Goal: Obtain resource: Obtain resource

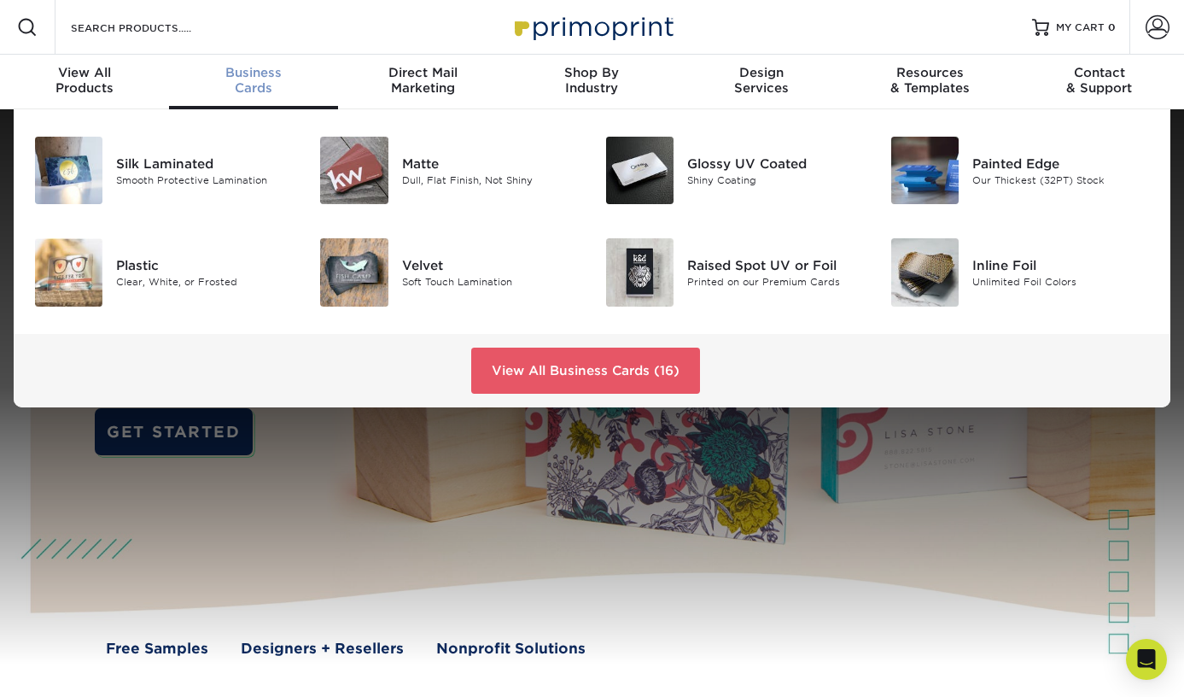
click at [263, 73] on span "Business" at bounding box center [253, 72] width 169 height 15
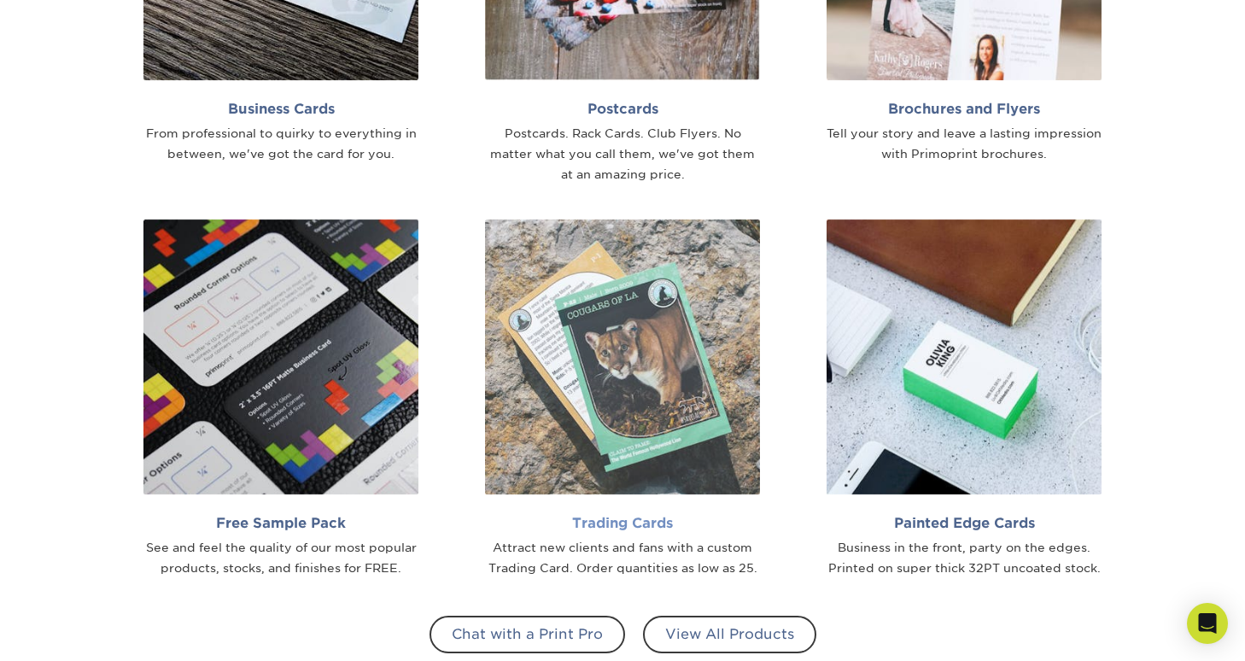
scroll to position [1310, 0]
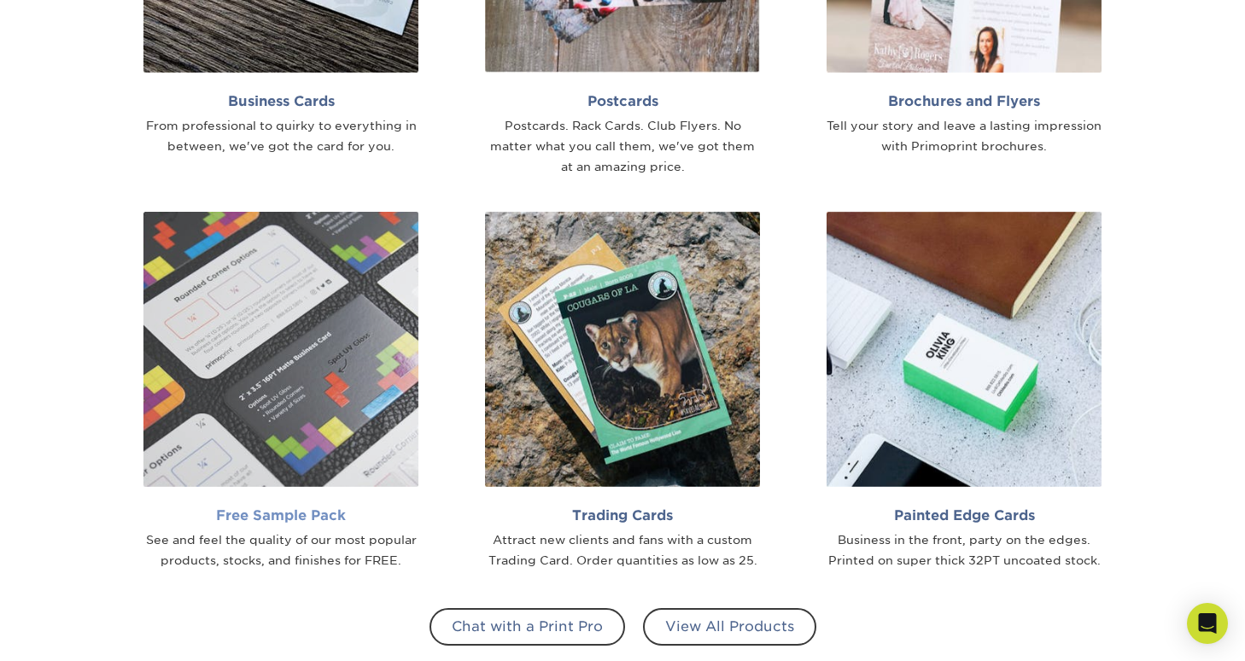
click at [254, 338] on img at bounding box center [280, 349] width 275 height 275
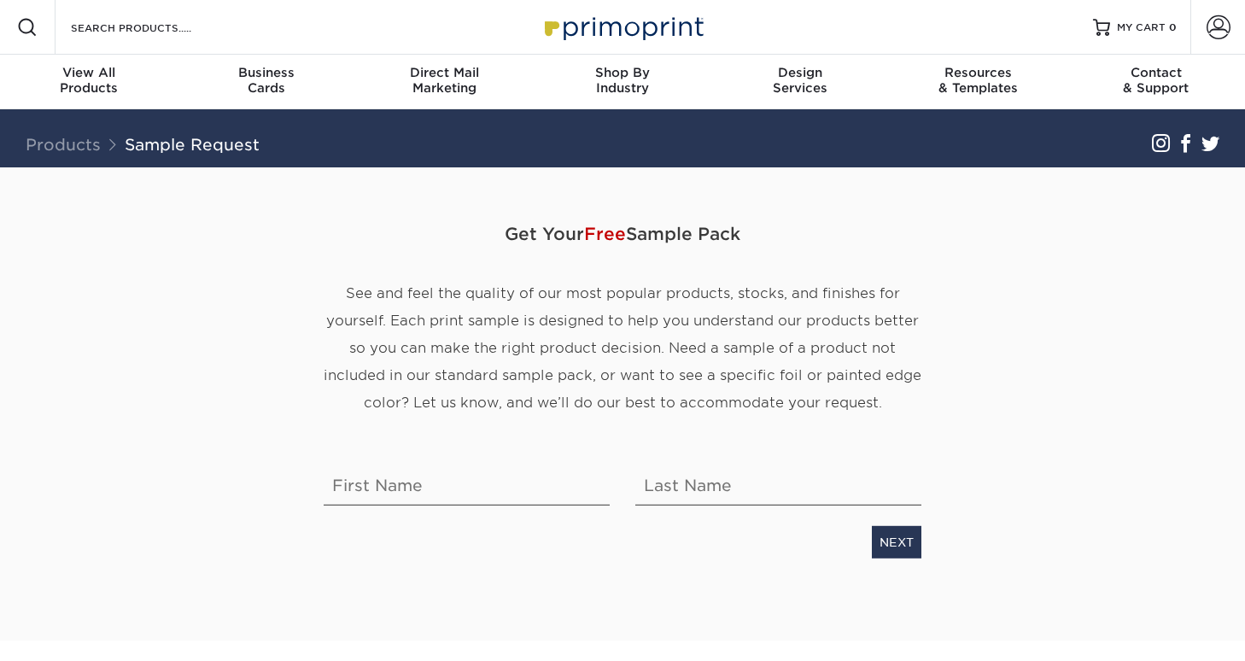
click at [565, 453] on div "Get Your Free Sample Pack See and feel the quality of our most popular products…" at bounding box center [622, 332] width 623 height 249
click at [556, 470] on input "text" at bounding box center [467, 482] width 286 height 48
type input "Phillip"
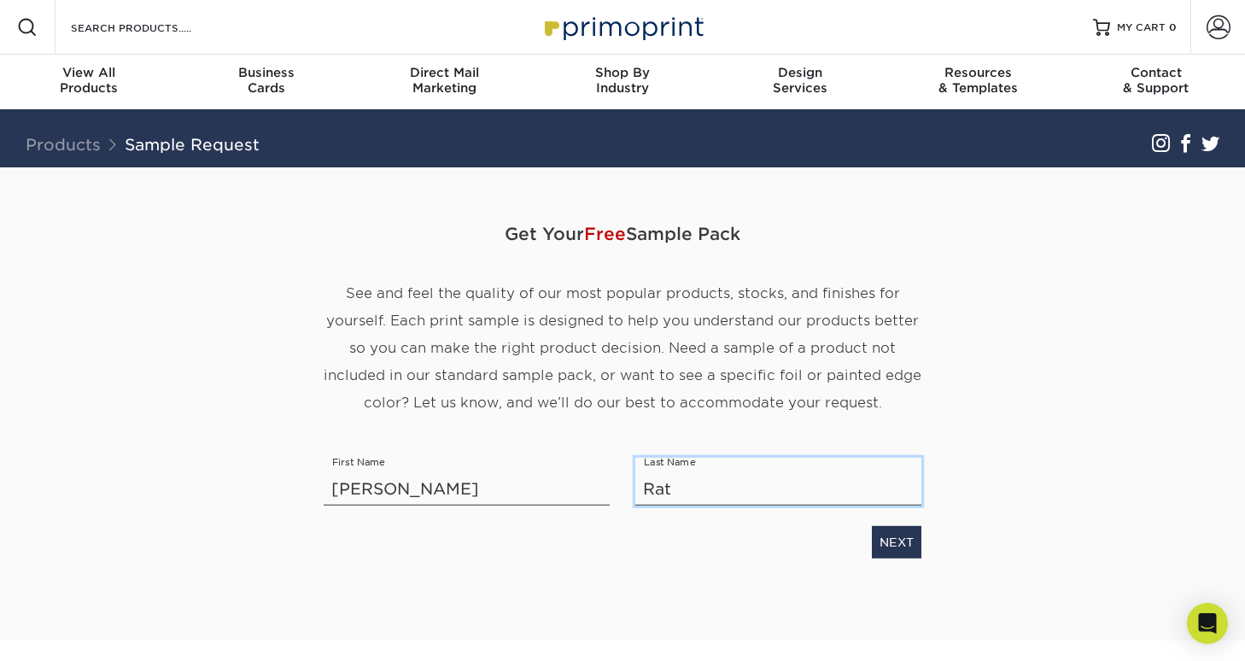
click at [836, 487] on input "Rat" at bounding box center [778, 482] width 286 height 48
type input "Ray"
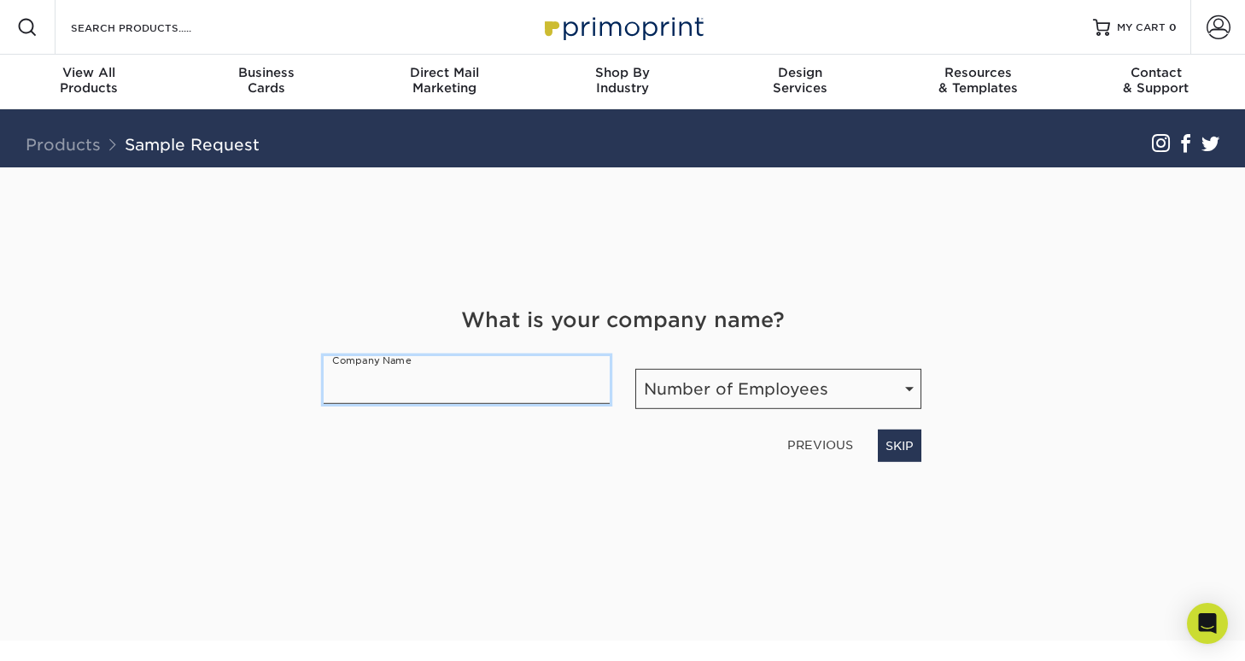
drag, startPoint x: 520, startPoint y: 401, endPoint x: 532, endPoint y: 381, distance: 23.7
click at [523, 398] on input "text" at bounding box center [467, 380] width 286 height 48
click at [536, 376] on input "text" at bounding box center [467, 380] width 286 height 48
type input "O"
type input "One Residential"
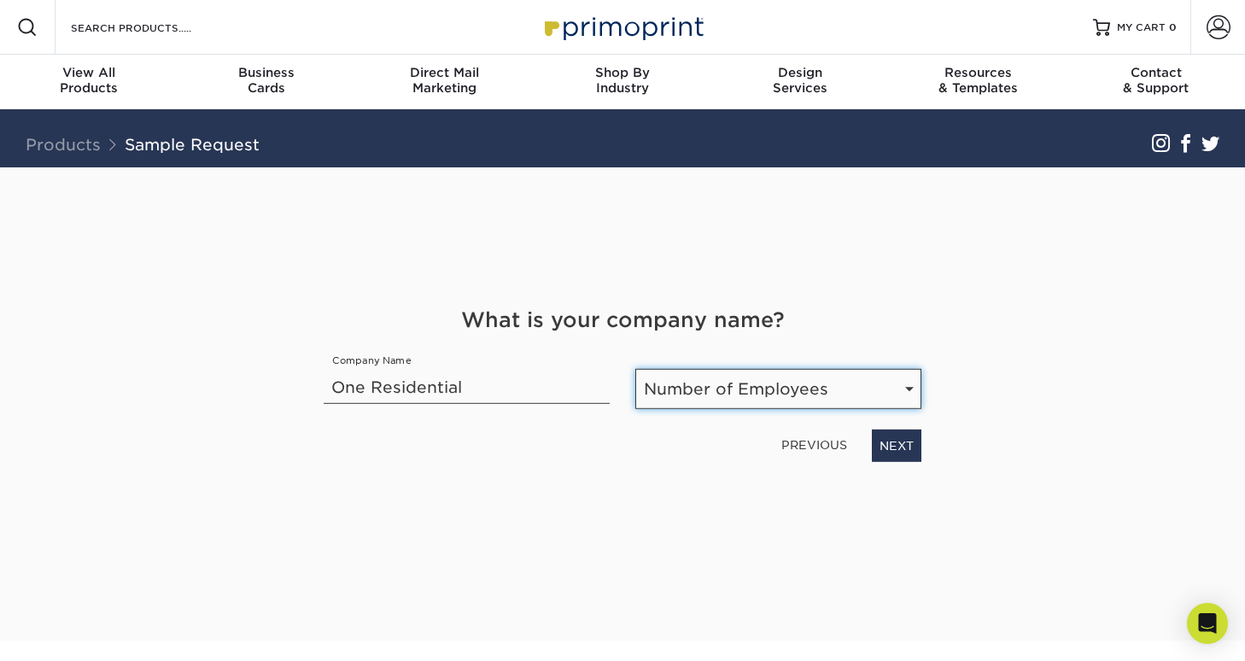
click at [809, 380] on select "Number of Employees Self-employed 1-10 employees 11-50 employees 51-200 employe…" at bounding box center [778, 389] width 286 height 40
select select "11-50"
click at [635, 369] on select "Number of Employees Self-employed 1-10 employees 11-50 employees 51-200 employe…" at bounding box center [778, 389] width 286 height 40
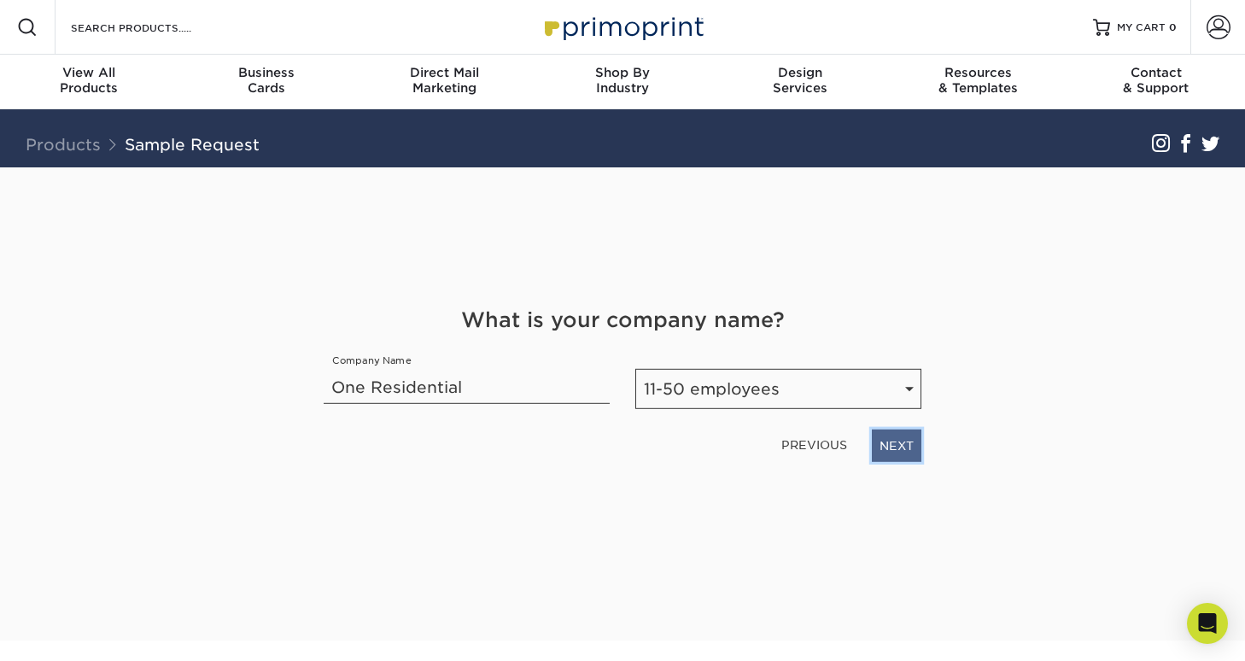
click at [913, 444] on link "NEXT" at bounding box center [897, 445] width 50 height 32
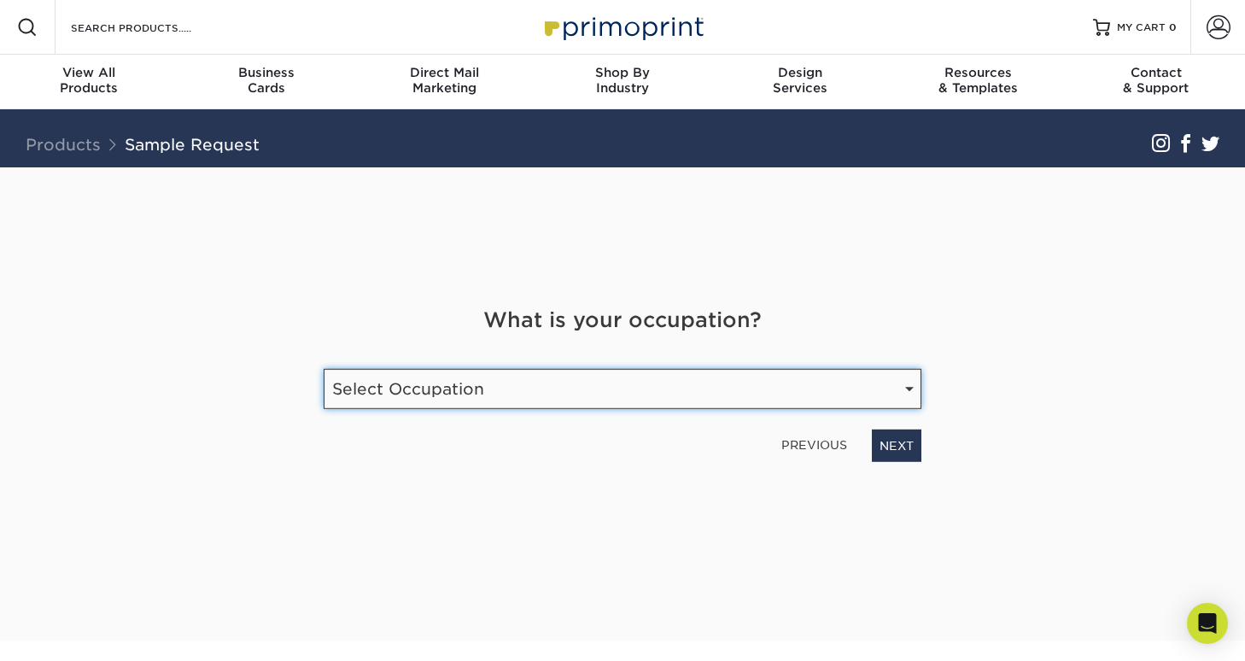
click at [466, 385] on select "Select Occupation Agency Automotive Blogger Cleaning Services Construction Educ…" at bounding box center [623, 389] width 598 height 40
select select "Real Estate"
click at [324, 369] on select "Select Occupation Agency Automotive Blogger Cleaning Services Construction Educ…" at bounding box center [623, 389] width 598 height 40
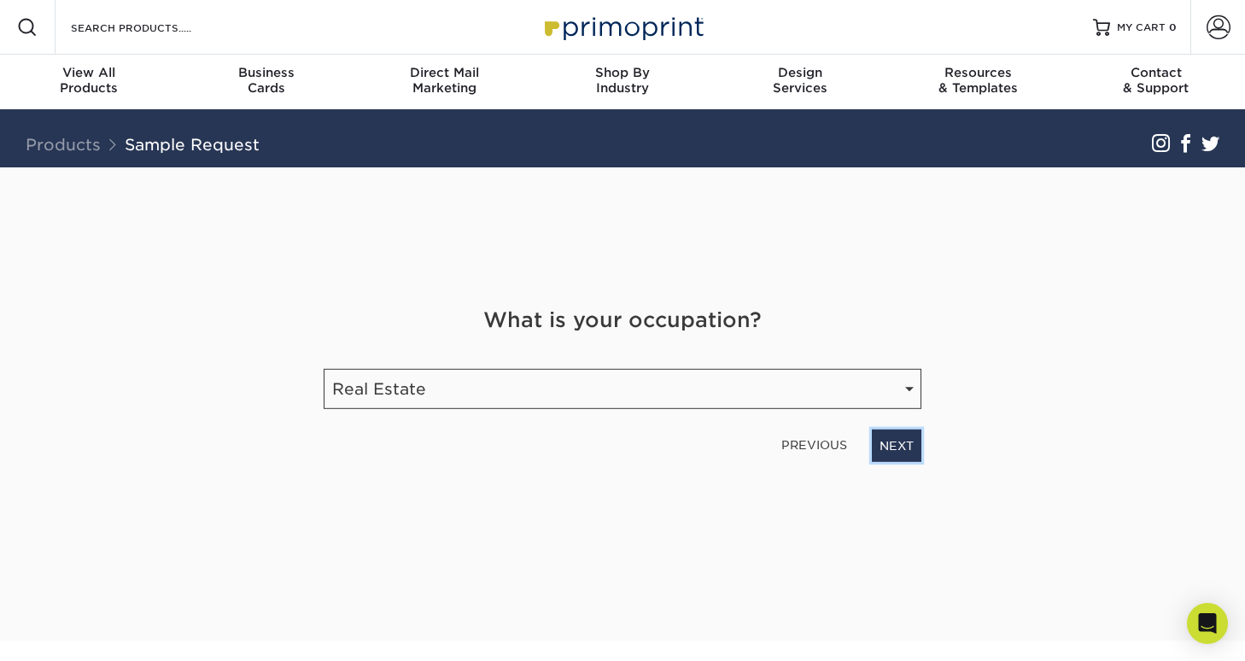
click at [896, 450] on link "NEXT" at bounding box center [897, 445] width 50 height 32
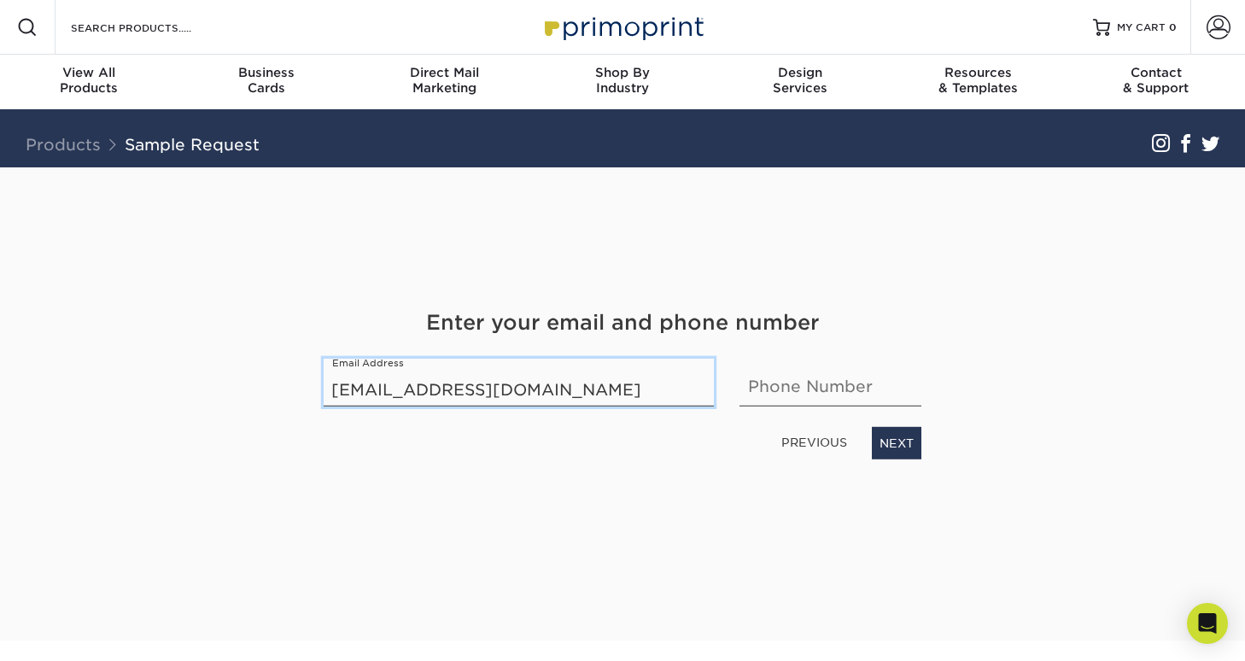
type input "phil@oneresre.com"
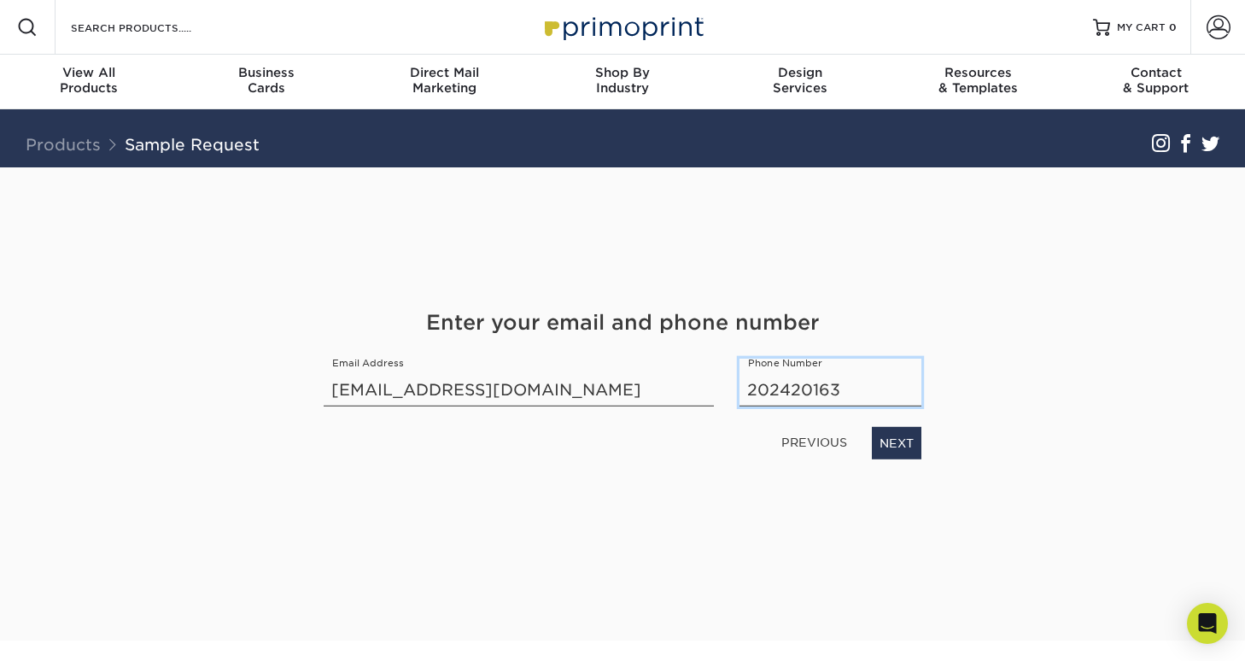
type input "2024201638"
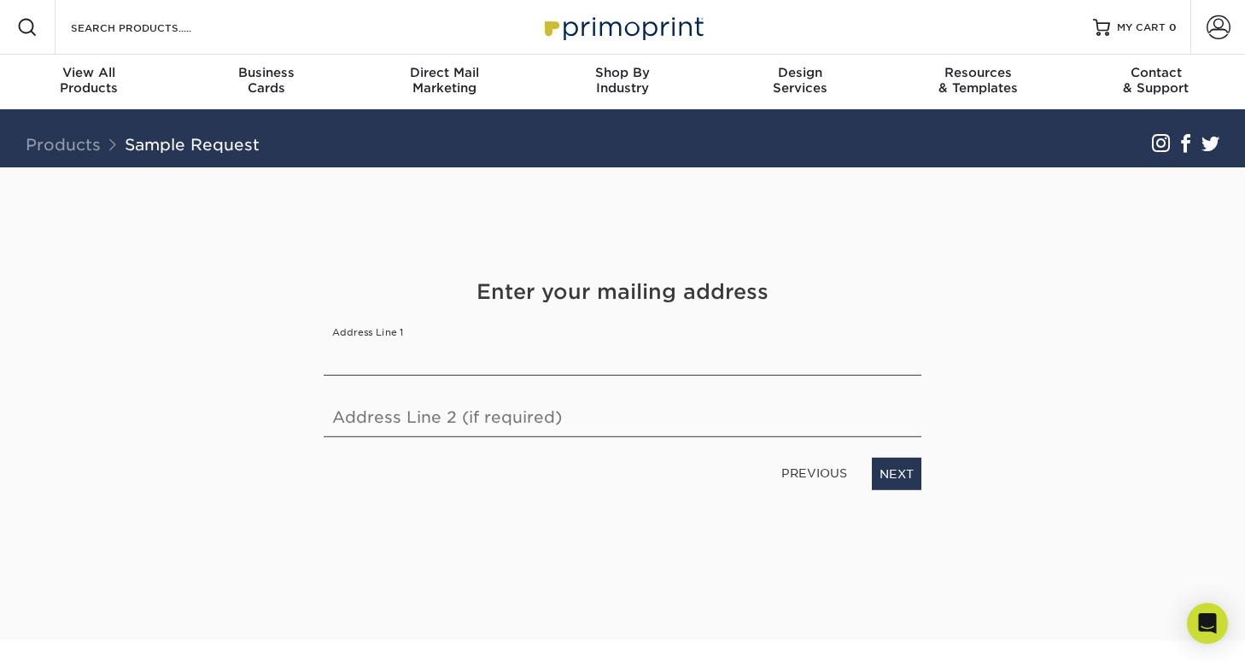
click at [587, 379] on div "Enter your mailing address Address Line 1 Address Line 2 (if required) PREVIOUS…" at bounding box center [622, 383] width 623 height 213
click at [624, 354] on input "text" at bounding box center [623, 352] width 598 height 48
click at [895, 475] on link "NEXT" at bounding box center [897, 474] width 50 height 32
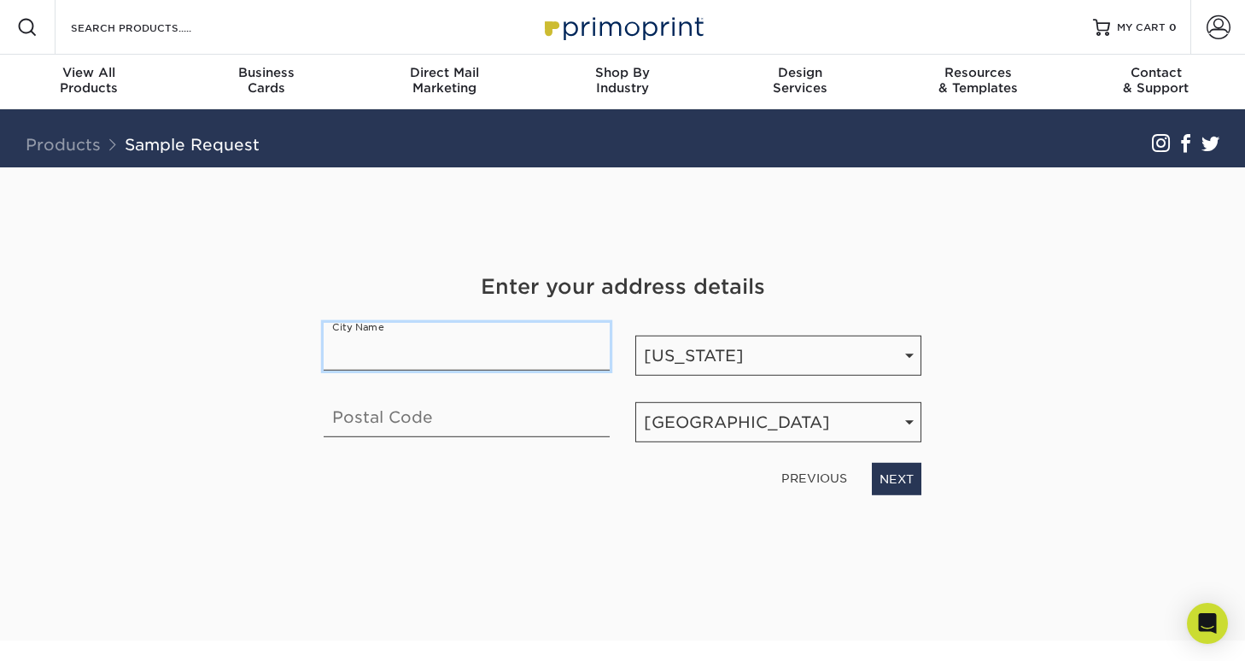
click at [473, 348] on input "text" at bounding box center [467, 347] width 286 height 48
click at [753, 286] on h4 "Enter your address details" at bounding box center [623, 287] width 598 height 31
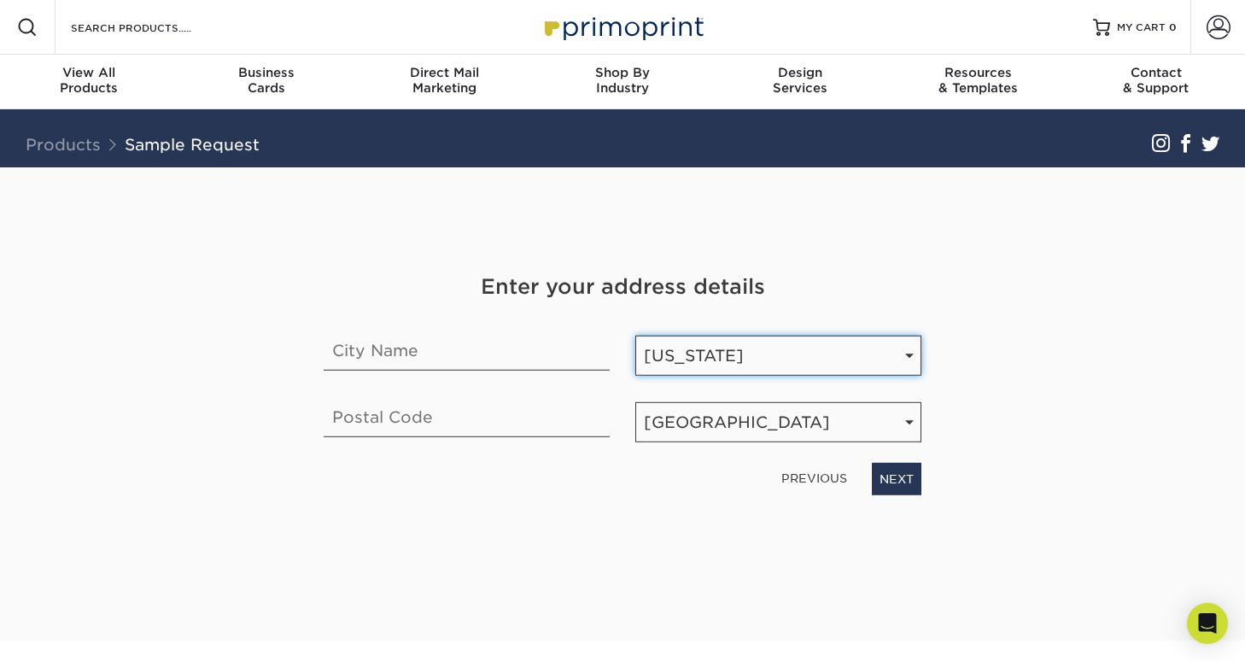
click at [759, 373] on select "State / Province Alabama Alaska Arizona Arkansas California Colorado Connecticu…" at bounding box center [778, 356] width 286 height 40
click at [796, 473] on link "PREVIOUS" at bounding box center [813, 477] width 79 height 27
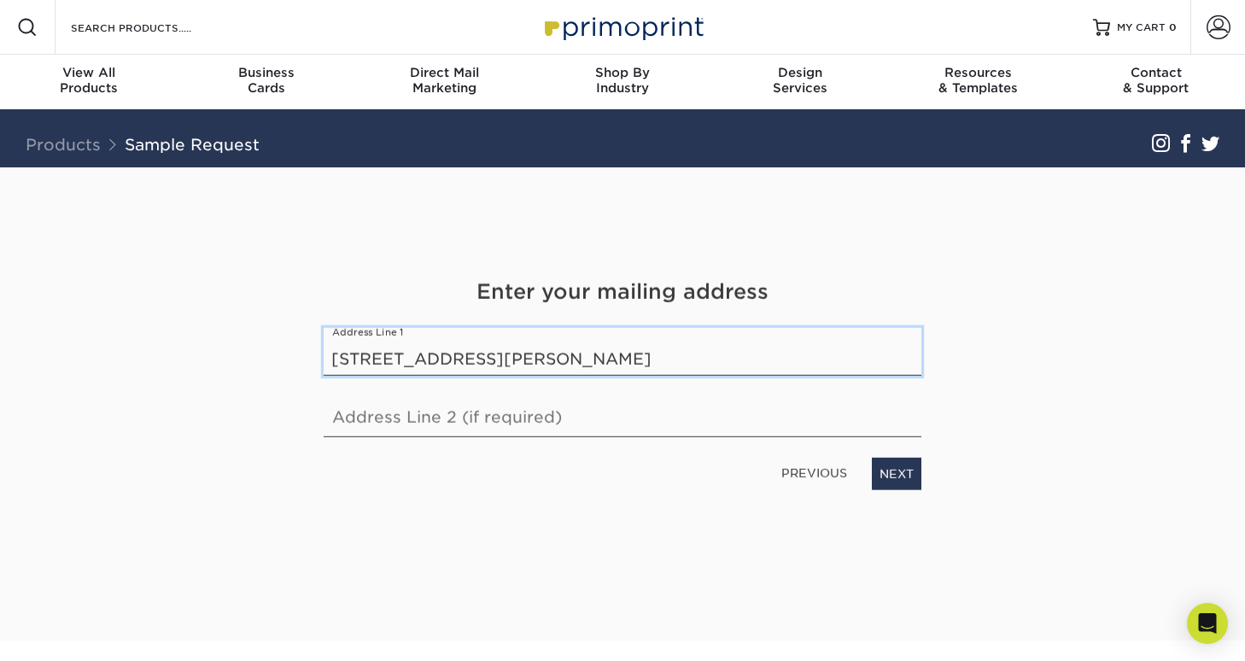
click at [503, 359] on input "1000 Pendleton St Alexandria, VA 22314" at bounding box center [623, 352] width 598 height 48
click at [478, 359] on input "1000 Pendleton St Alexandria, VA 22314" at bounding box center [623, 352] width 598 height 48
drag, startPoint x: 488, startPoint y: 360, endPoint x: 832, endPoint y: 371, distance: 343.4
click at [832, 371] on input "1000 Pendleton St Alexandria, VA 22314" at bounding box center [623, 352] width 598 height 48
type input "1000 Pendleton St"
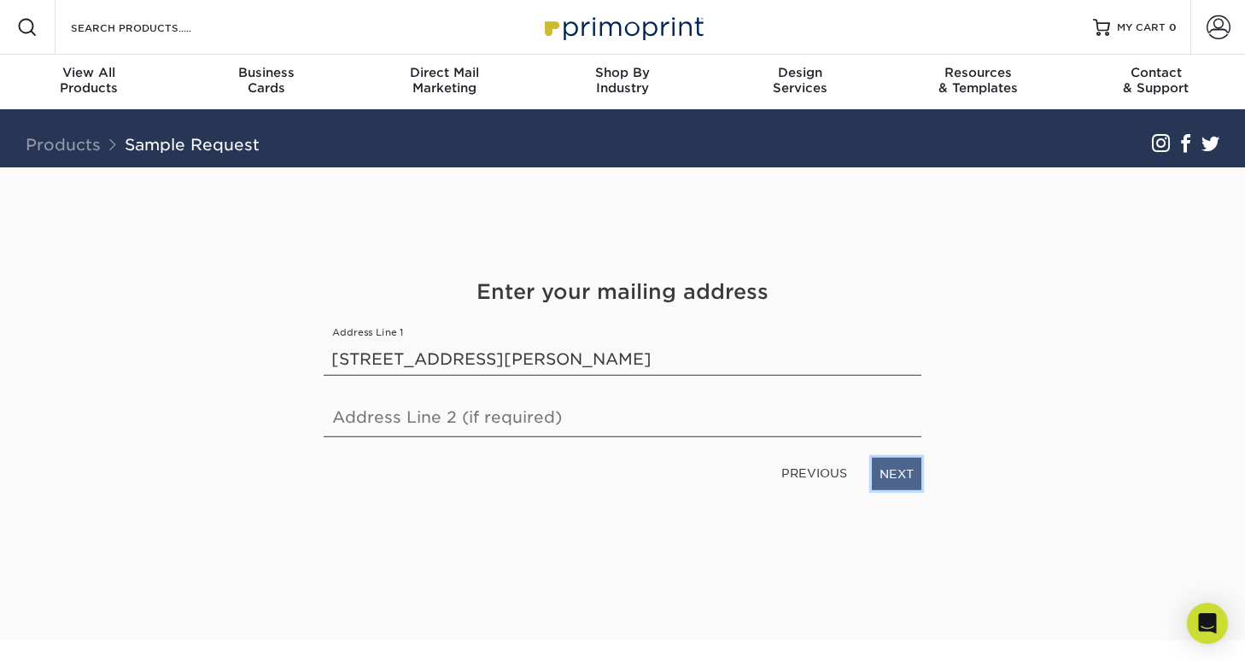
click at [905, 475] on link "NEXT" at bounding box center [897, 474] width 50 height 32
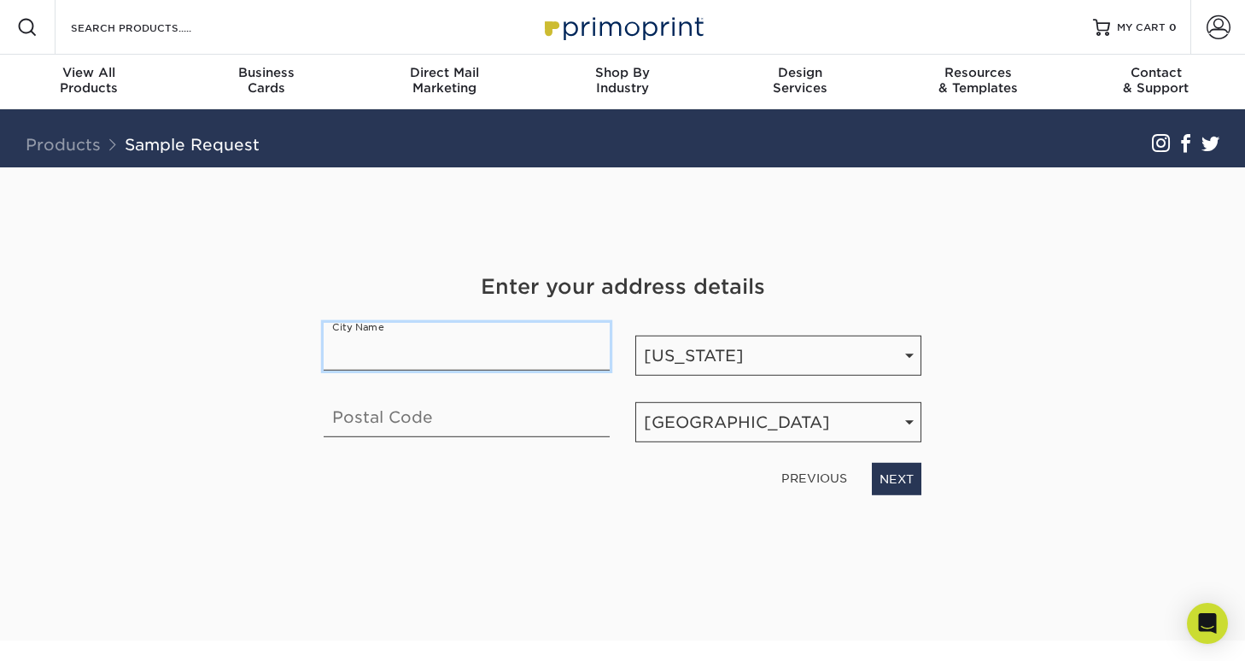
click at [409, 362] on input "text" at bounding box center [467, 347] width 286 height 48
type input "Alexandria"
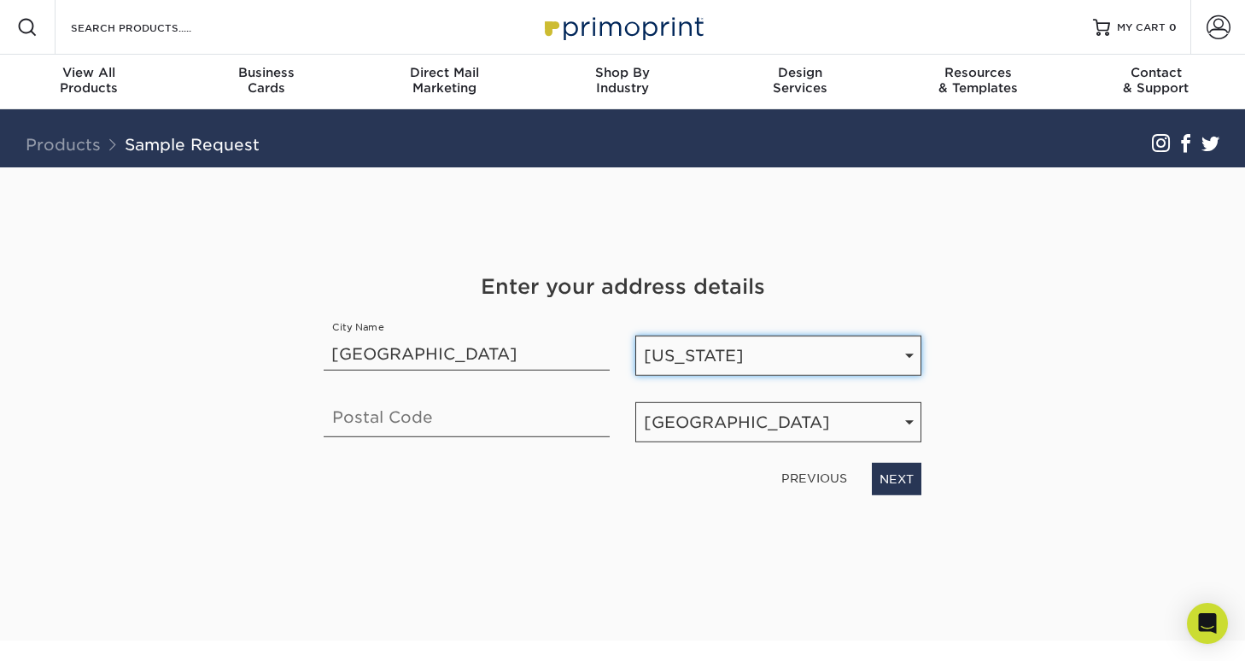
click at [860, 349] on select "State / Province Alabama Alaska Arizona Arkansas California Colorado Connecticu…" at bounding box center [778, 356] width 286 height 40
select select "VA"
click at [635, 336] on select "State / Province Alabama Alaska Arizona Arkansas California Colorado Connecticu…" at bounding box center [778, 356] width 286 height 40
click at [643, 272] on h4 "Enter your address details" at bounding box center [623, 287] width 598 height 31
drag, startPoint x: 903, startPoint y: 330, endPoint x: 985, endPoint y: 339, distance: 82.5
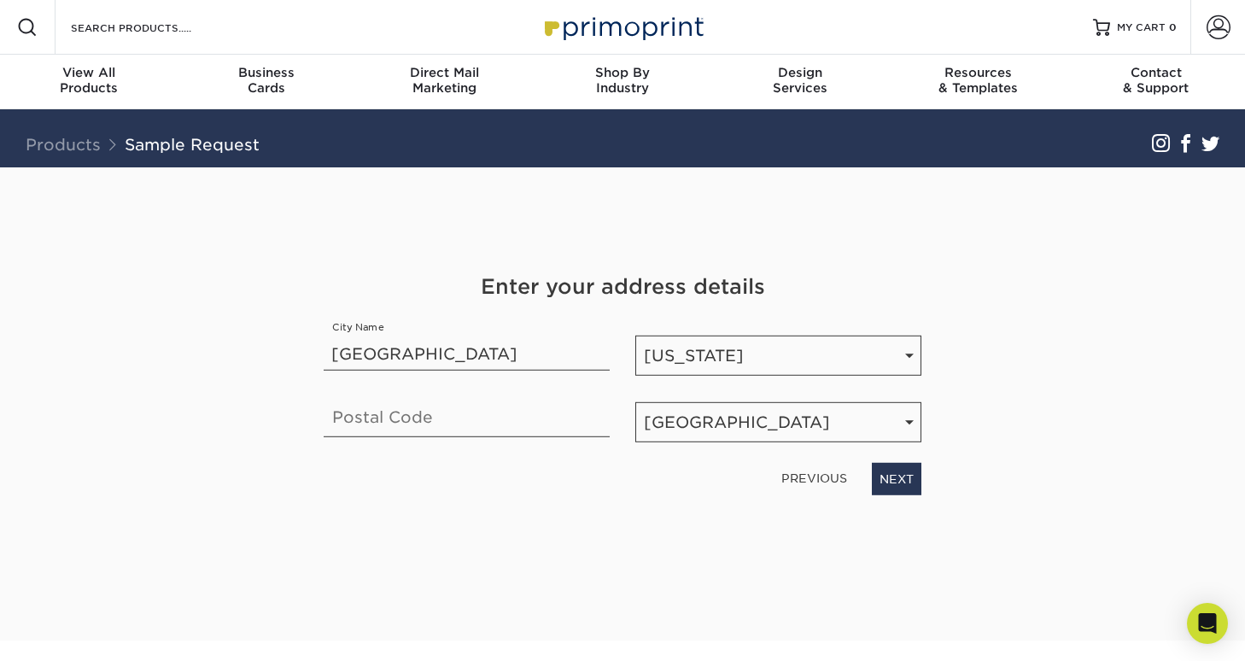
click at [903, 330] on div "State / Province State / Province Alabama Alaska Arizona Arkansas California Co…" at bounding box center [778, 349] width 312 height 53
drag, startPoint x: 986, startPoint y: 339, endPoint x: 985, endPoint y: 348, distance: 8.6
click at [986, 345] on div "Get Your Free Sample Pack See and feel the quality of our most popular products…" at bounding box center [622, 403] width 999 height 473
drag, startPoint x: 429, startPoint y: 407, endPoint x: 437, endPoint y: 413, distance: 10.4
click at [430, 406] on input "text" at bounding box center [467, 413] width 286 height 48
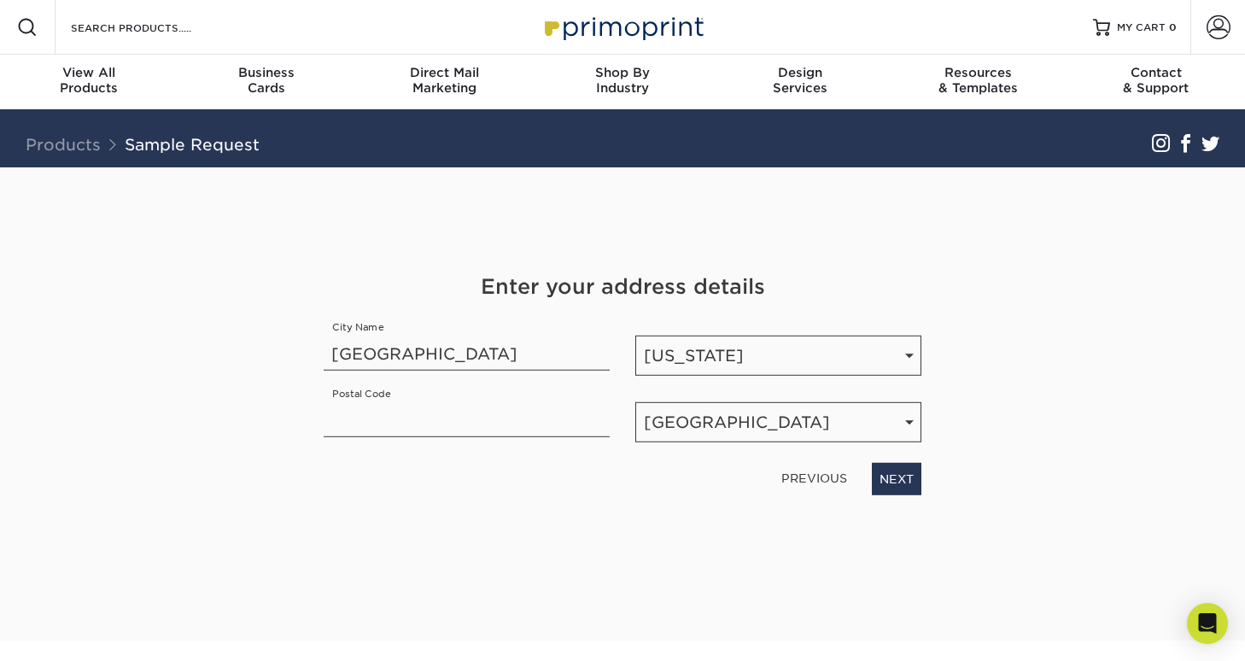
click at [385, 460] on div "PREVIOUS NEXT" at bounding box center [622, 475] width 623 height 39
click at [403, 429] on input "text" at bounding box center [467, 413] width 286 height 48
type input "22314"
drag, startPoint x: 682, startPoint y: 488, endPoint x: 704, endPoint y: 455, distance: 39.3
click at [682, 488] on div "PREVIOUS NEXT" at bounding box center [622, 475] width 623 height 39
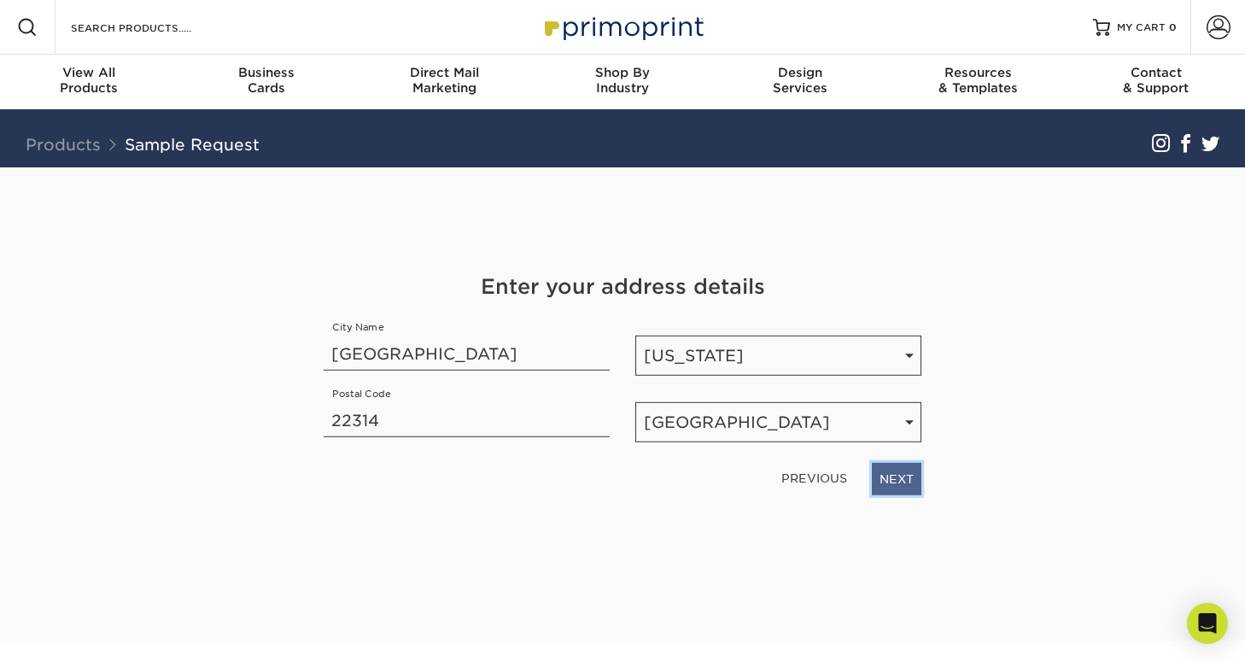
click at [908, 480] on link "NEXT" at bounding box center [897, 479] width 50 height 32
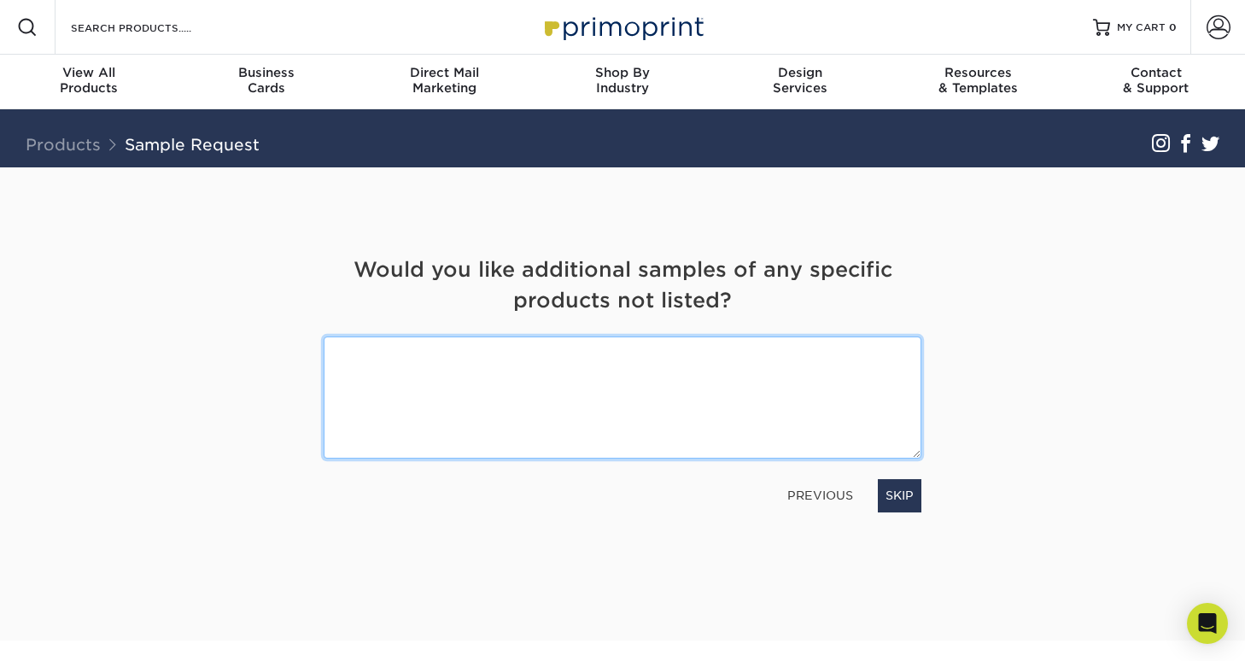
click at [701, 375] on textarea at bounding box center [623, 397] width 598 height 122
type textarea "f"
click at [545, 414] on textarea "folders, postcards" at bounding box center [623, 397] width 598 height 122
click at [553, 431] on textarea "folders, postcards" at bounding box center [623, 397] width 598 height 122
drag, startPoint x: 523, startPoint y: 396, endPoint x: 557, endPoint y: 372, distance: 41.7
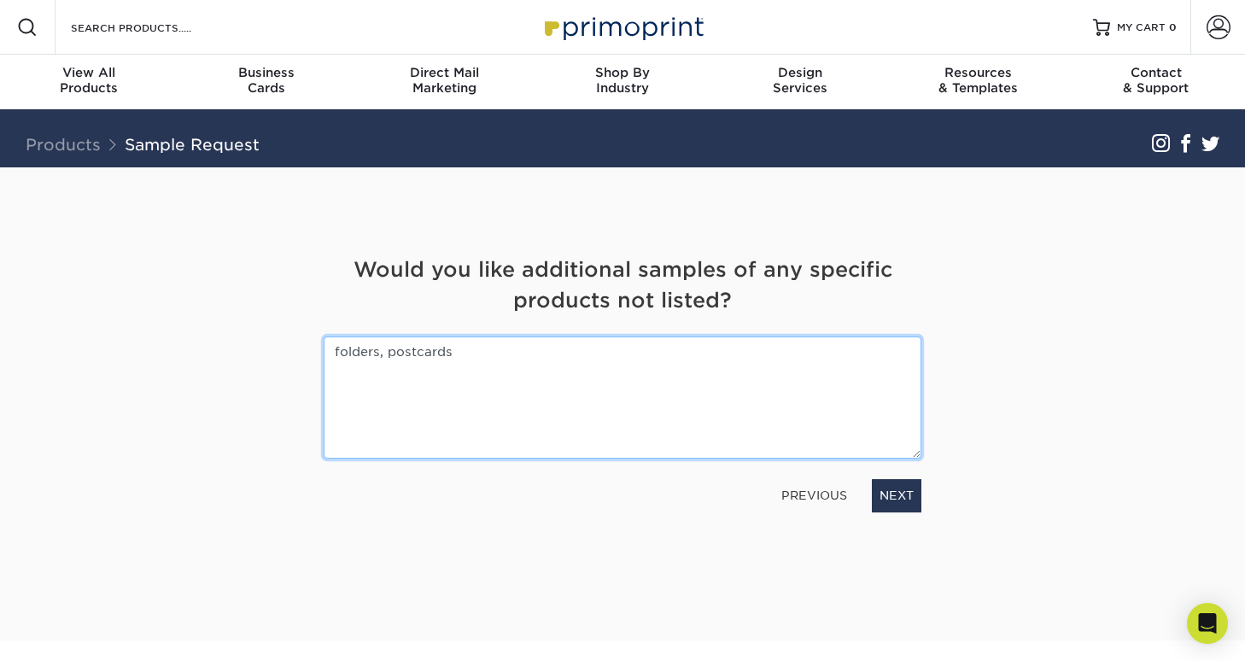
click at [523, 396] on textarea "folders, postcards" at bounding box center [623, 397] width 598 height 122
type textarea "folders, postcards"
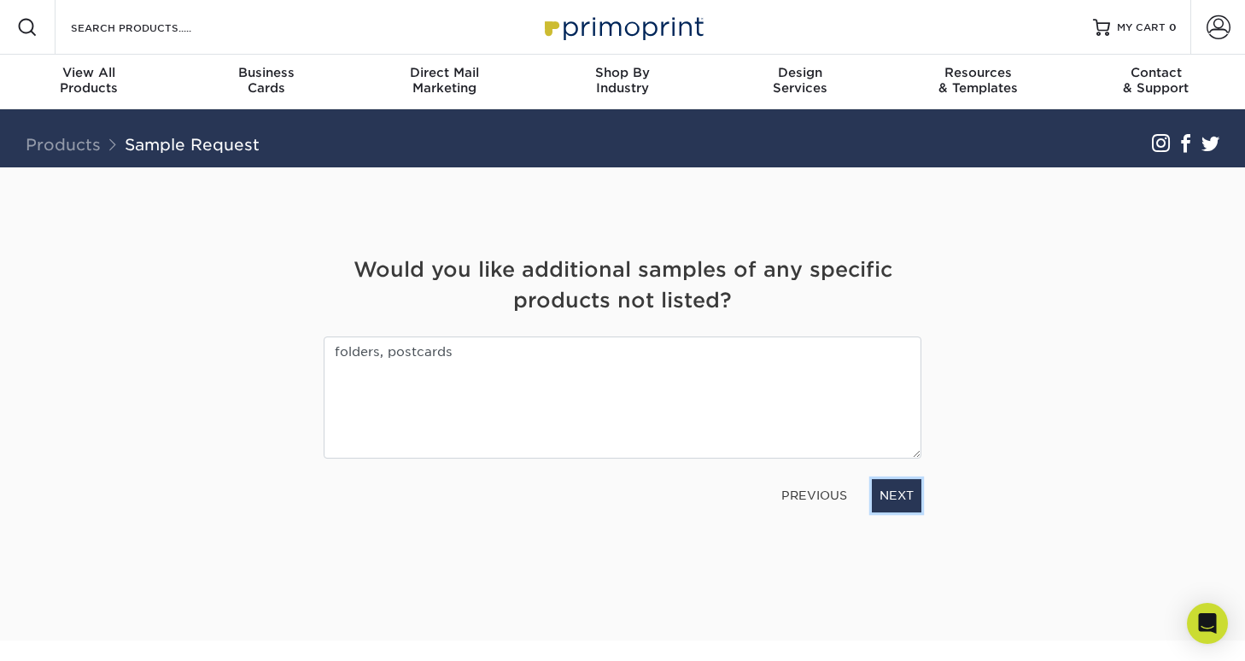
click at [898, 490] on link "NEXT" at bounding box center [897, 495] width 50 height 32
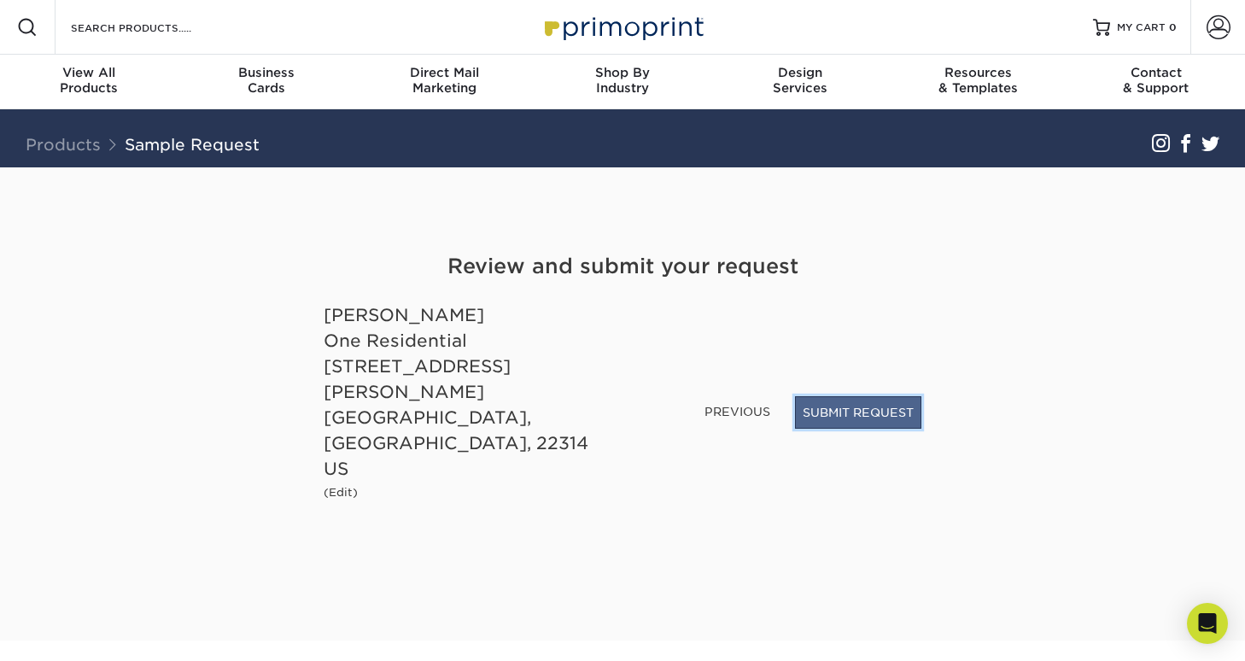
click at [853, 429] on button "SUBMIT REQUEST" at bounding box center [858, 412] width 126 height 32
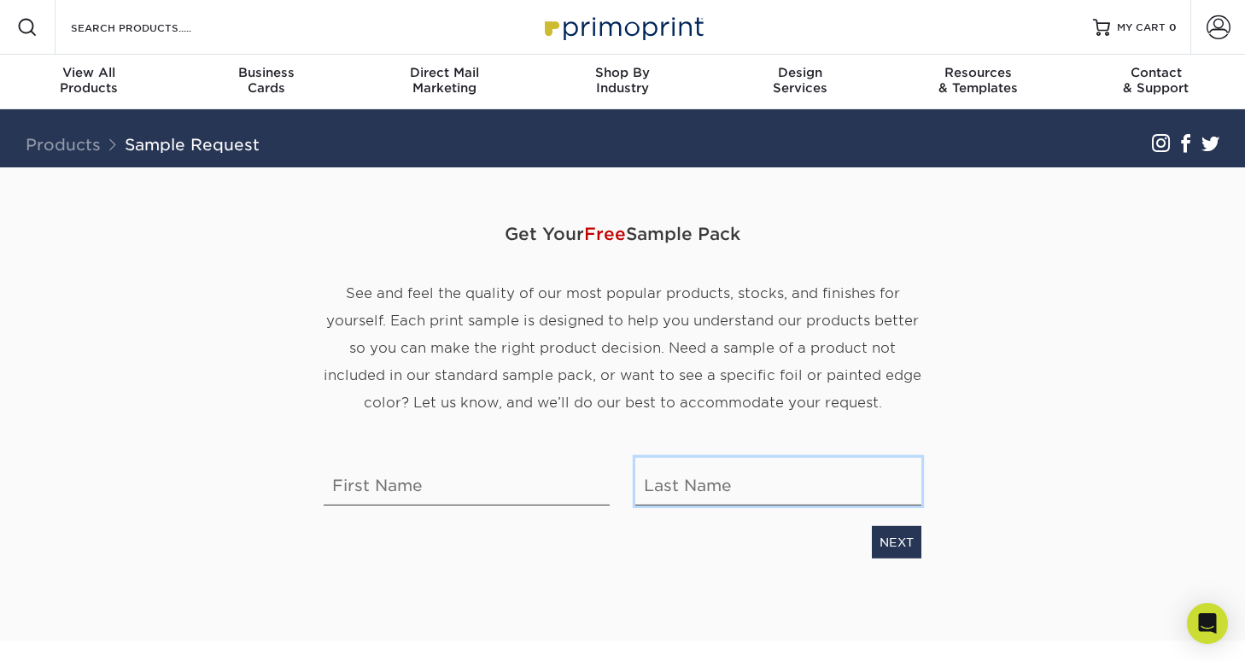
type input "[EMAIL_ADDRESS][DOMAIN_NAME]"
click at [430, 558] on div "Get Your Free Sample Pack See and feel the quality of our most popular products…" at bounding box center [623, 383] width 598 height 432
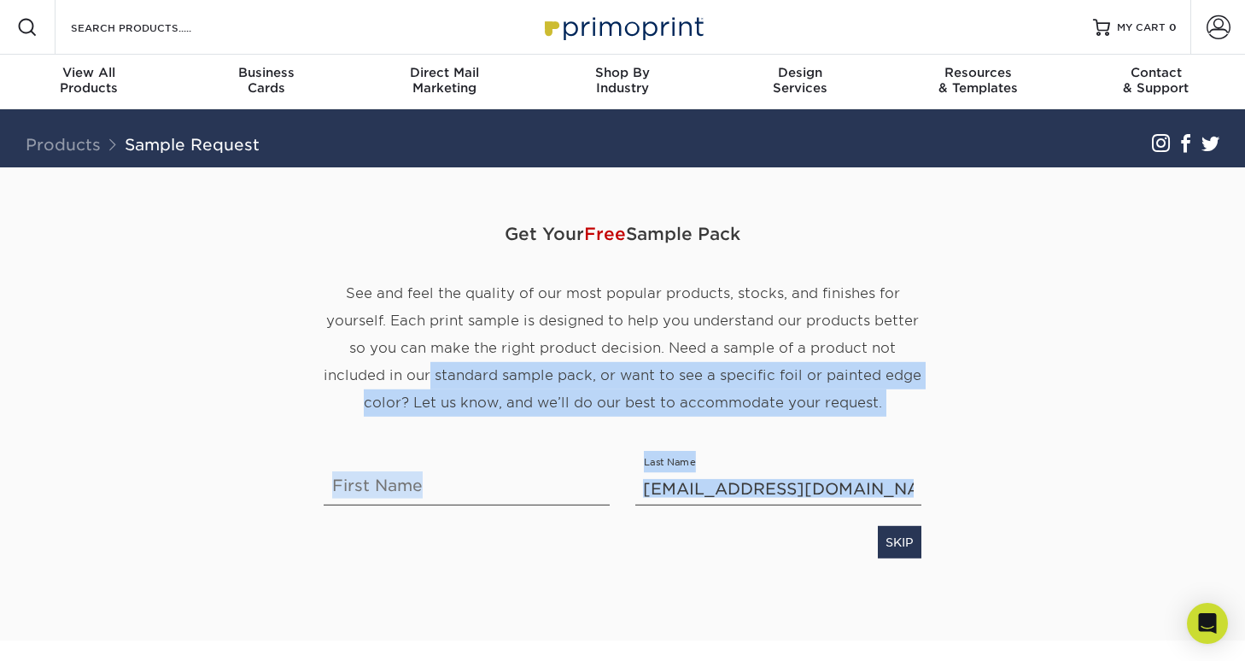
drag, startPoint x: 470, startPoint y: 526, endPoint x: 494, endPoint y: 483, distance: 48.9
click at [471, 525] on div "SKIP" at bounding box center [622, 538] width 623 height 39
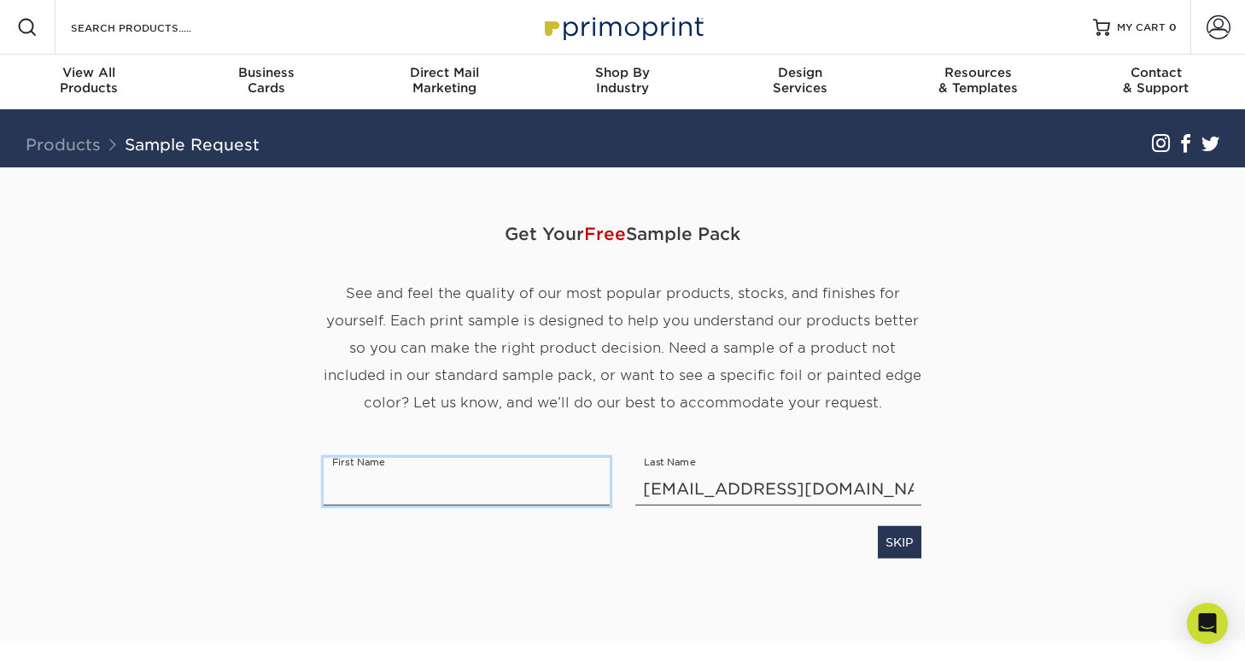
click at [494, 482] on input "text" at bounding box center [467, 482] width 286 height 48
type input "[PERSON_NAME]"
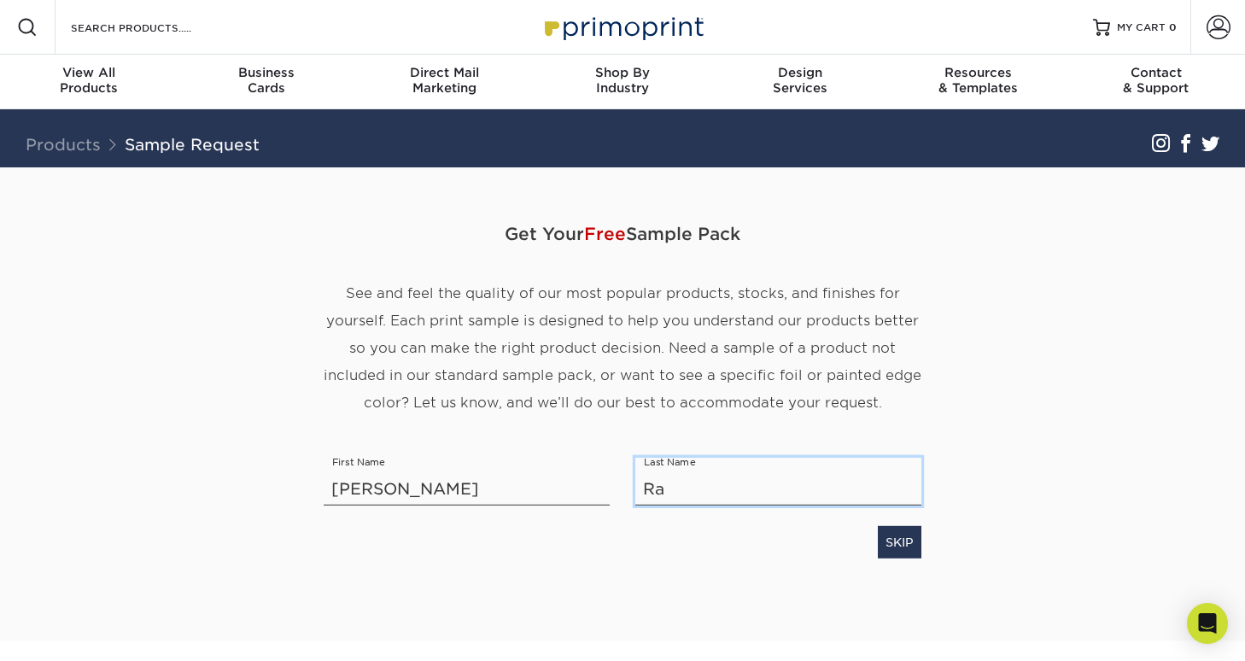
type input "Ray"
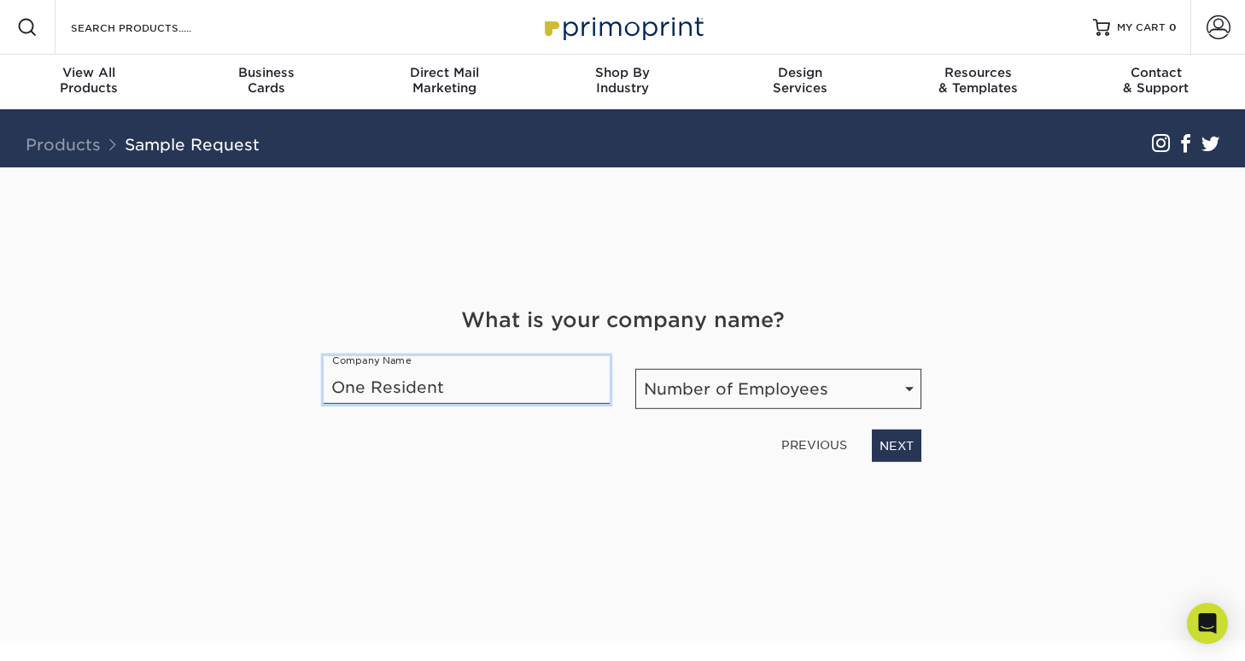
type input "One Residential"
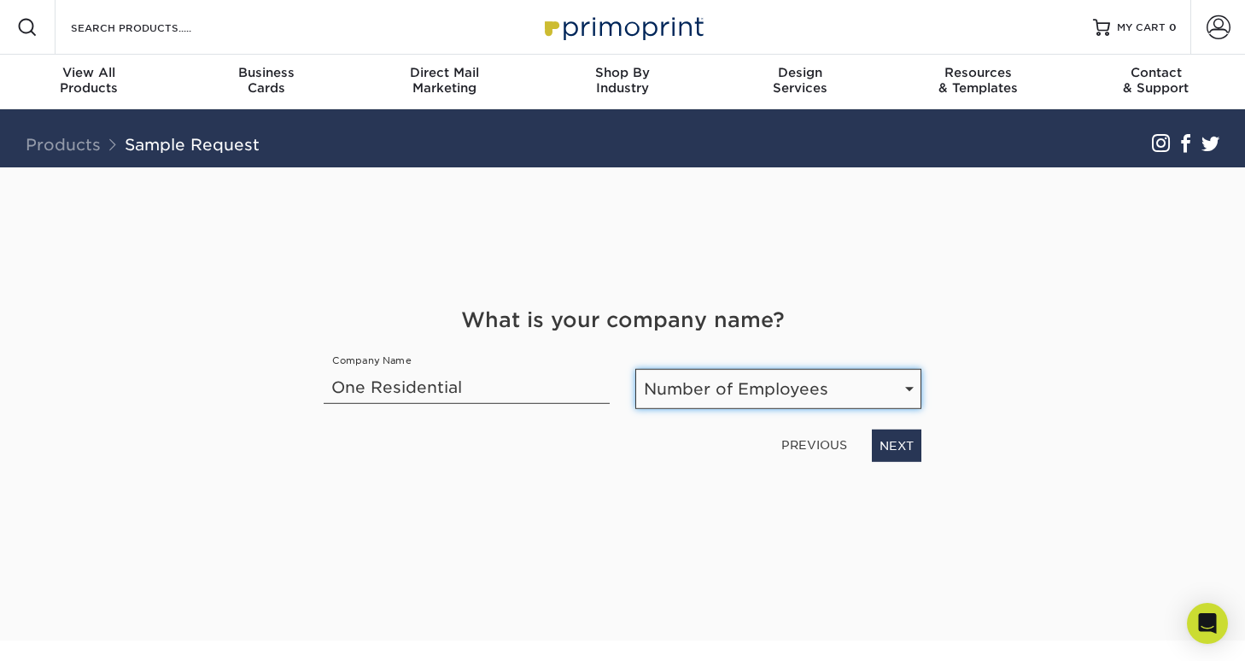
click at [747, 404] on select "Number of Employees Self-employed 1-10 employees 11-50 employees 51-200 employe…" at bounding box center [778, 389] width 286 height 40
select select "11-50"
click at [635, 369] on select "Number of Employees Self-employed 1-10 employees 11-50 employees 51-200 employe…" at bounding box center [778, 389] width 286 height 40
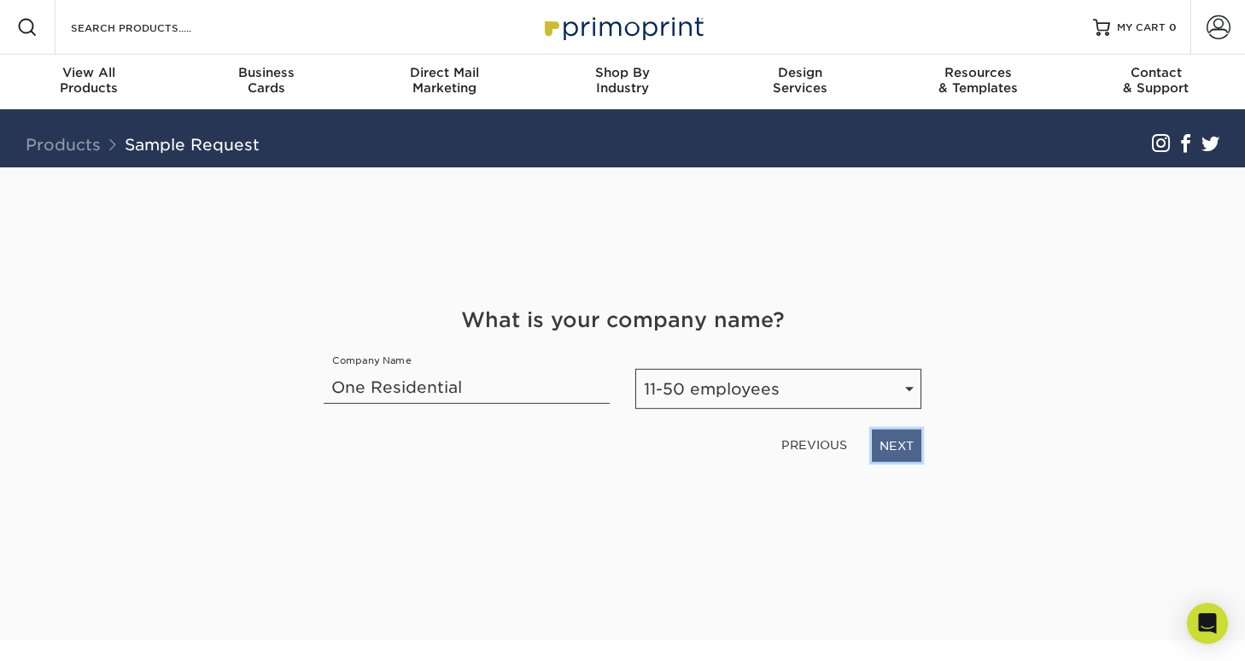
click at [907, 451] on link "NEXT" at bounding box center [897, 445] width 50 height 32
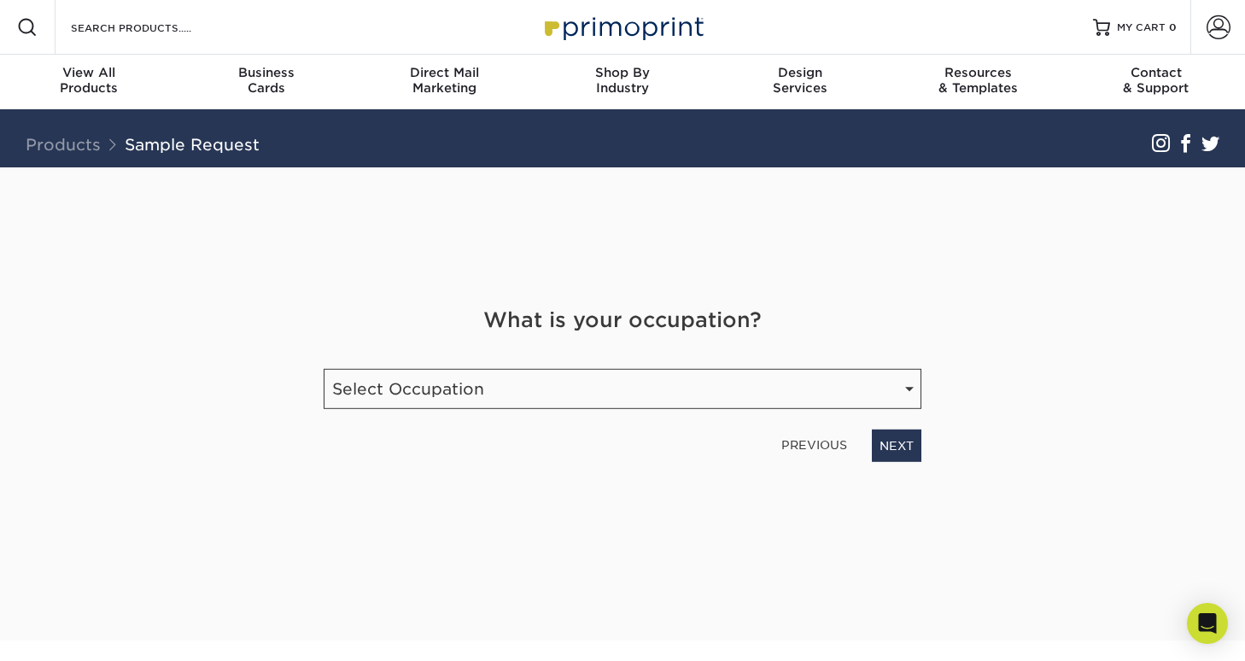
click at [644, 347] on div "What is your occupation?" at bounding box center [622, 330] width 623 height 51
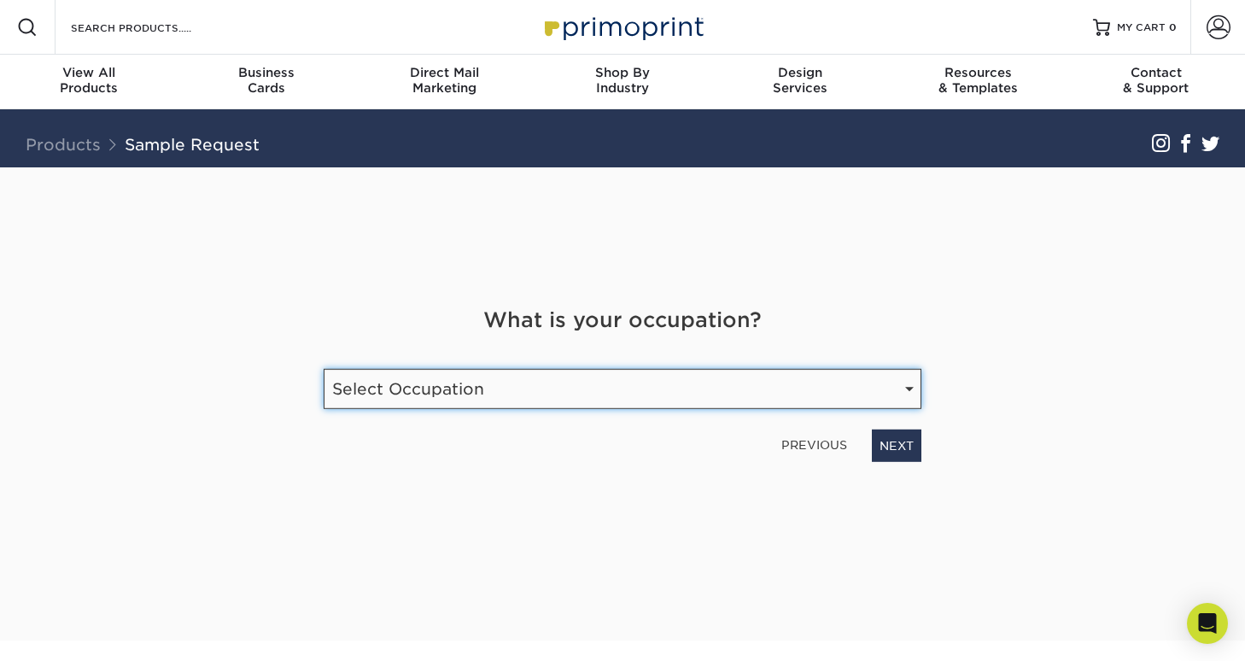
click at [641, 374] on select "Select Occupation Agency Automotive Blogger Cleaning Services Construction Educ…" at bounding box center [623, 389] width 598 height 40
select select "Real Estate"
click at [324, 369] on select "Select Occupation Agency Automotive Blogger Cleaning Services Construction Educ…" at bounding box center [623, 389] width 598 height 40
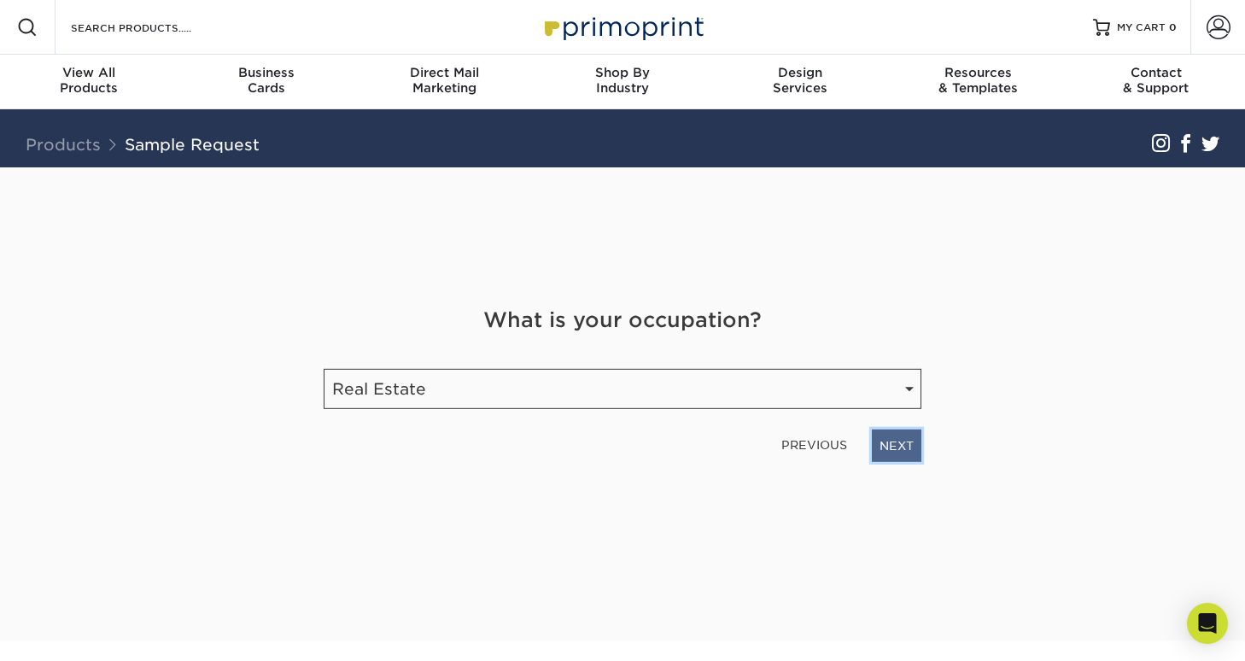
click at [886, 439] on link "NEXT" at bounding box center [897, 445] width 50 height 32
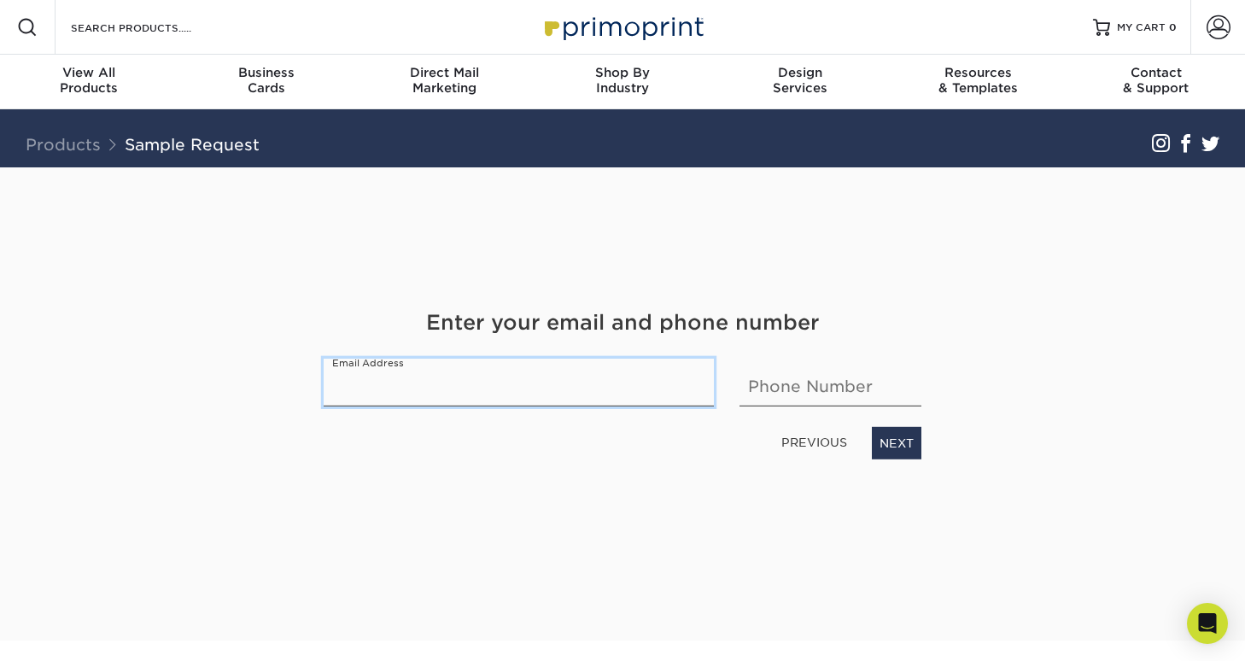
click at [627, 389] on input "email" at bounding box center [519, 383] width 390 height 48
type input "phil@oneresre.com"
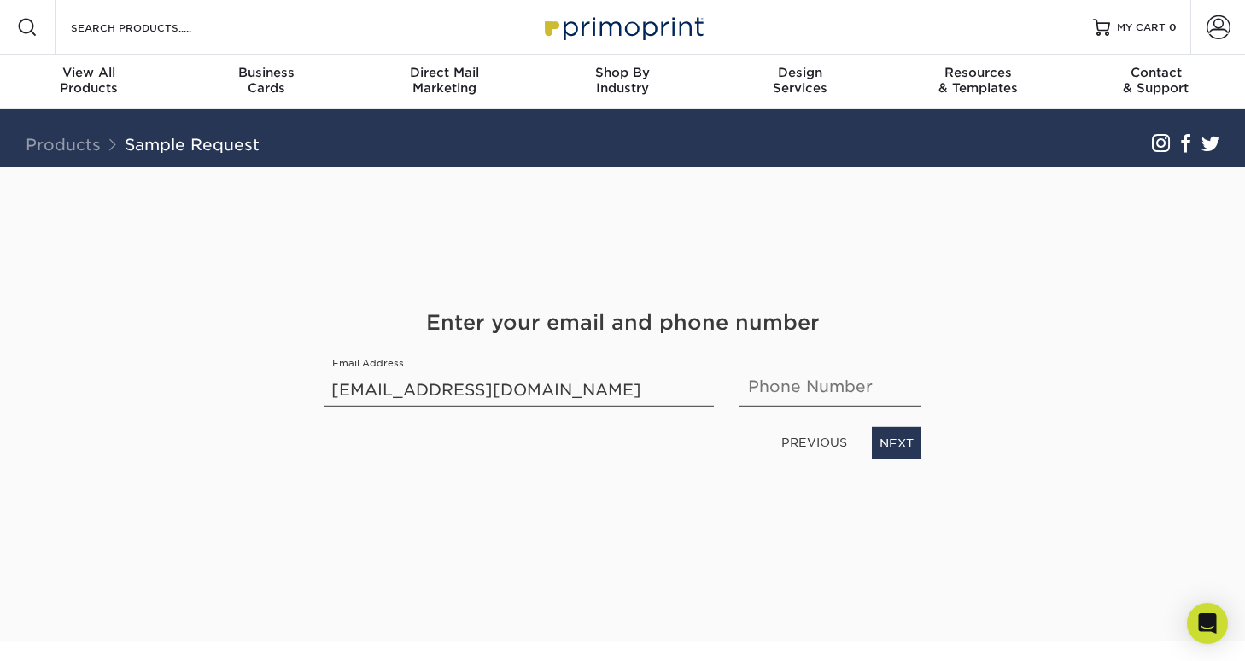
type input "2024201638"
click at [914, 460] on div "Get Your Free Sample Pack See and feel the quality of our most popular products…" at bounding box center [623, 383] width 598 height 432
click at [898, 447] on link "NEXT" at bounding box center [897, 443] width 50 height 32
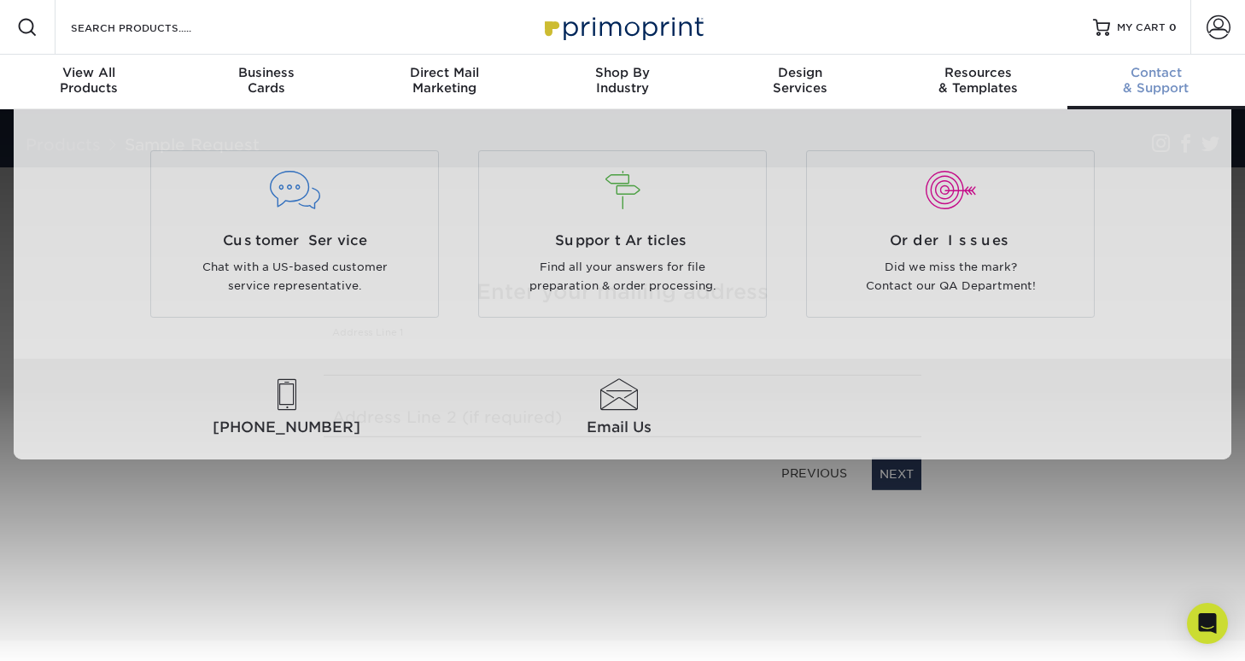
click at [1198, 61] on link "Contact & Support" at bounding box center [1156, 82] width 178 height 55
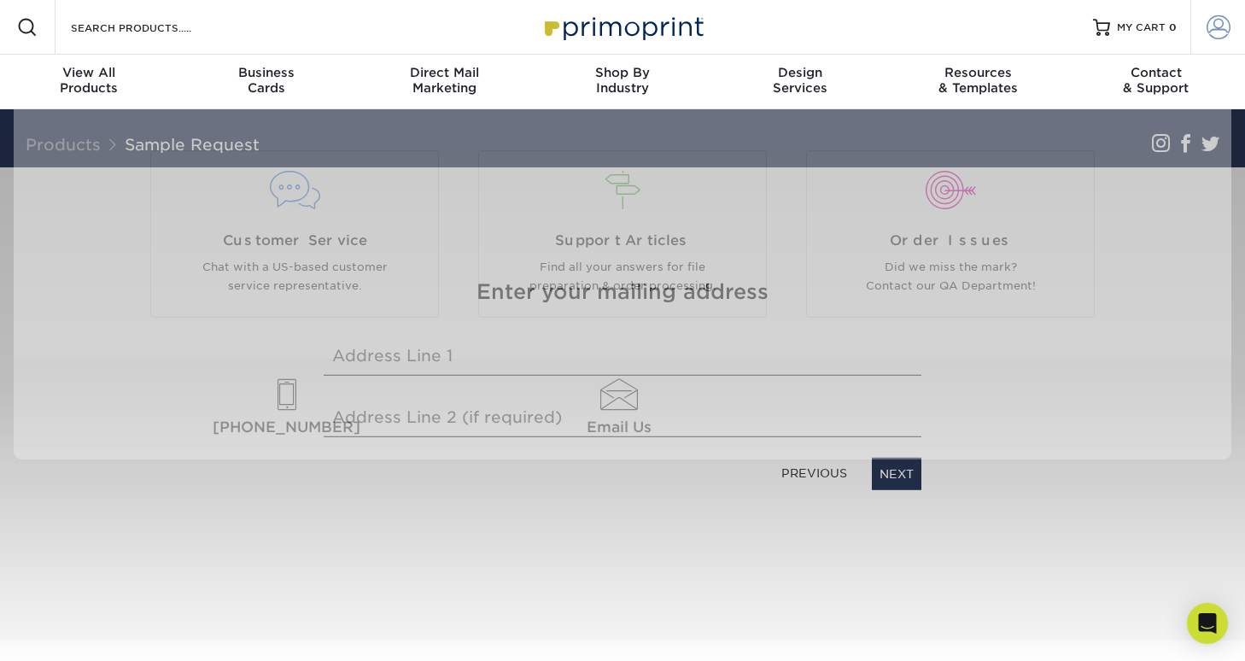
click at [1210, 42] on link "Account" at bounding box center [1217, 27] width 55 height 55
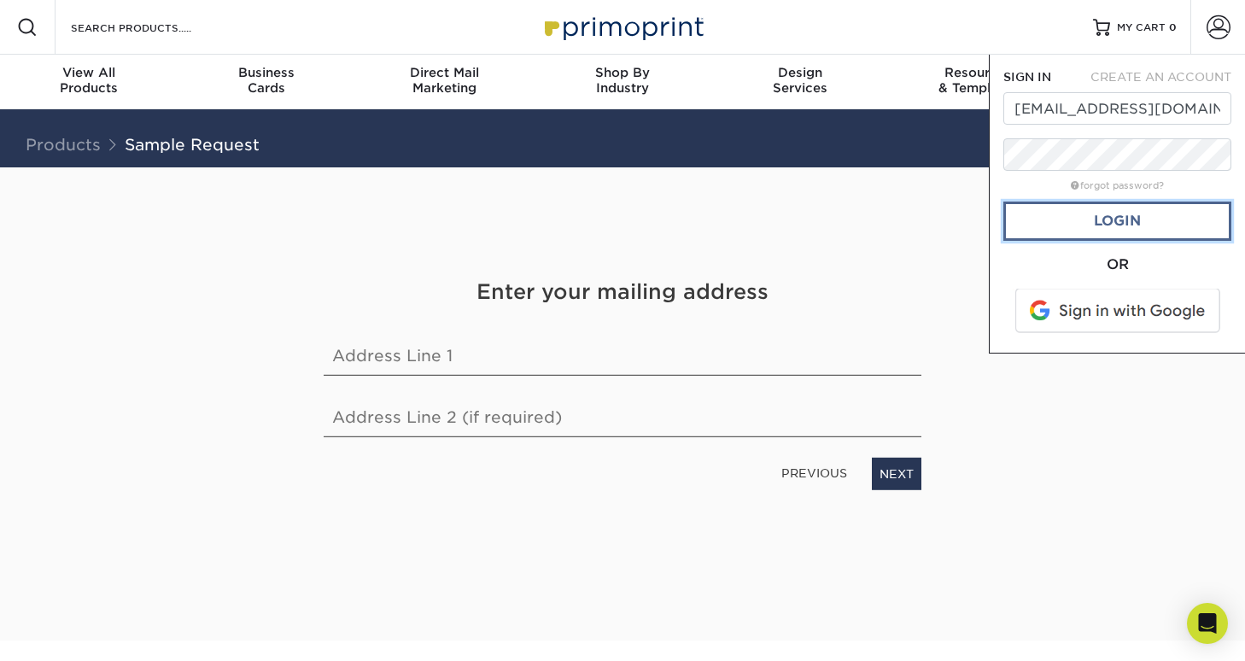
click at [1132, 221] on link "Login" at bounding box center [1117, 220] width 228 height 39
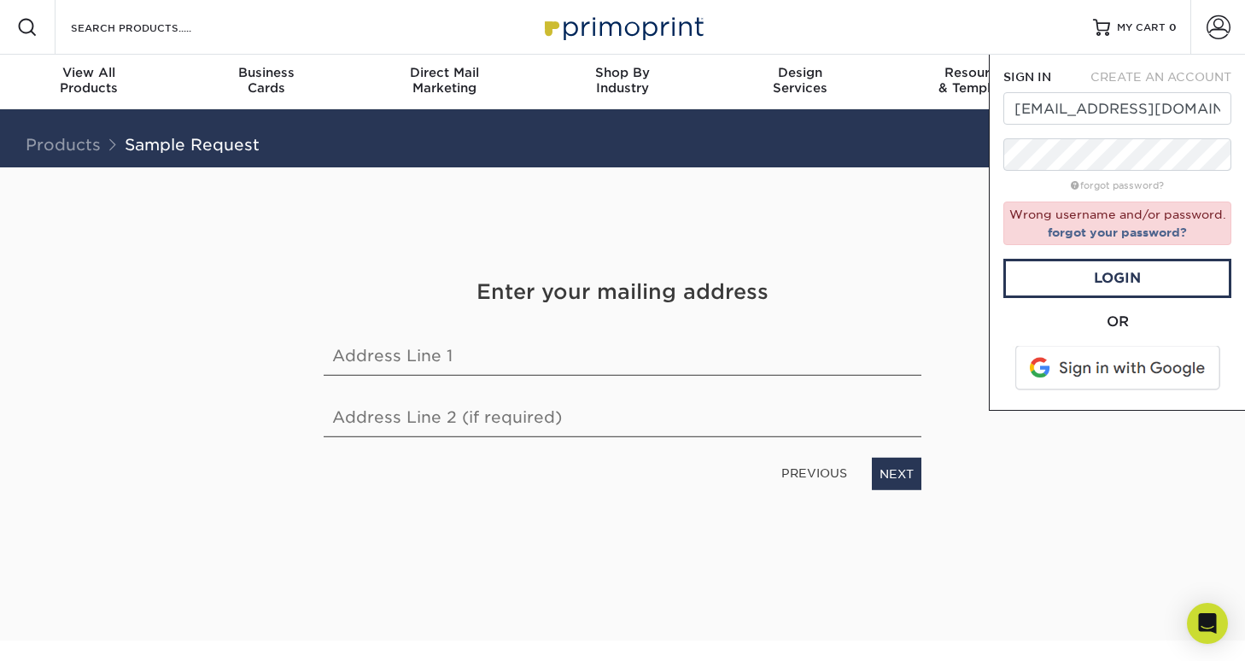
click at [1098, 359] on span at bounding box center [1119, 368] width 218 height 44
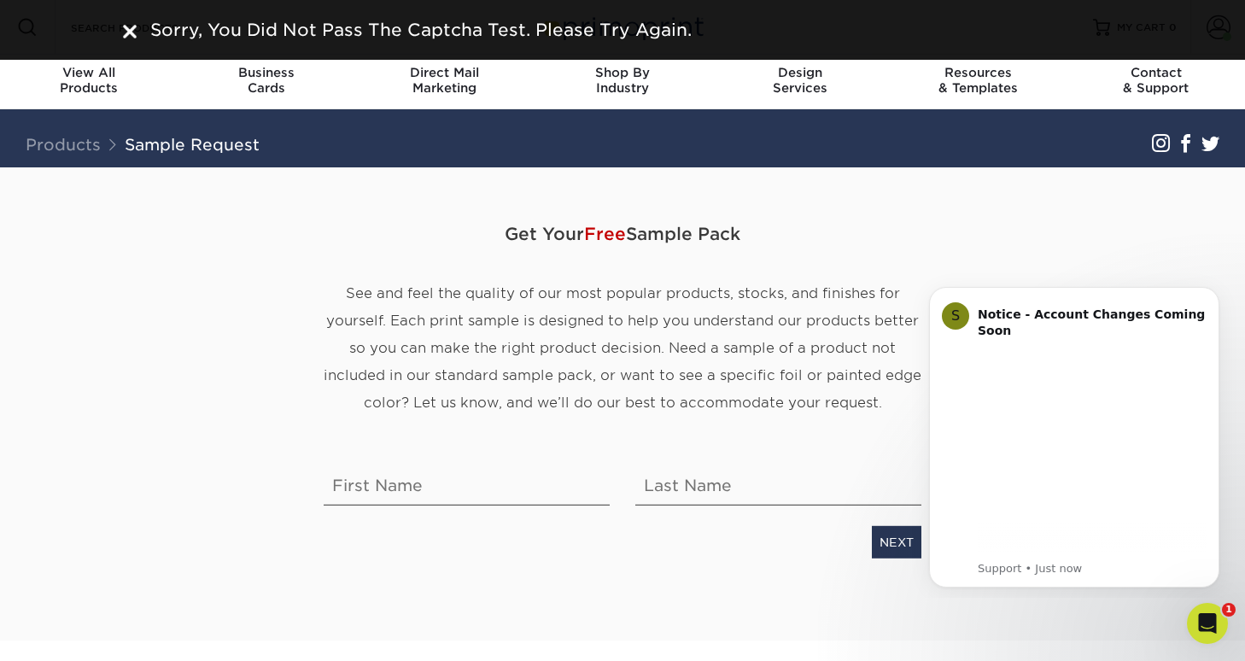
click at [660, 254] on span "Get Your Free Sample Pack" at bounding box center [623, 233] width 598 height 51
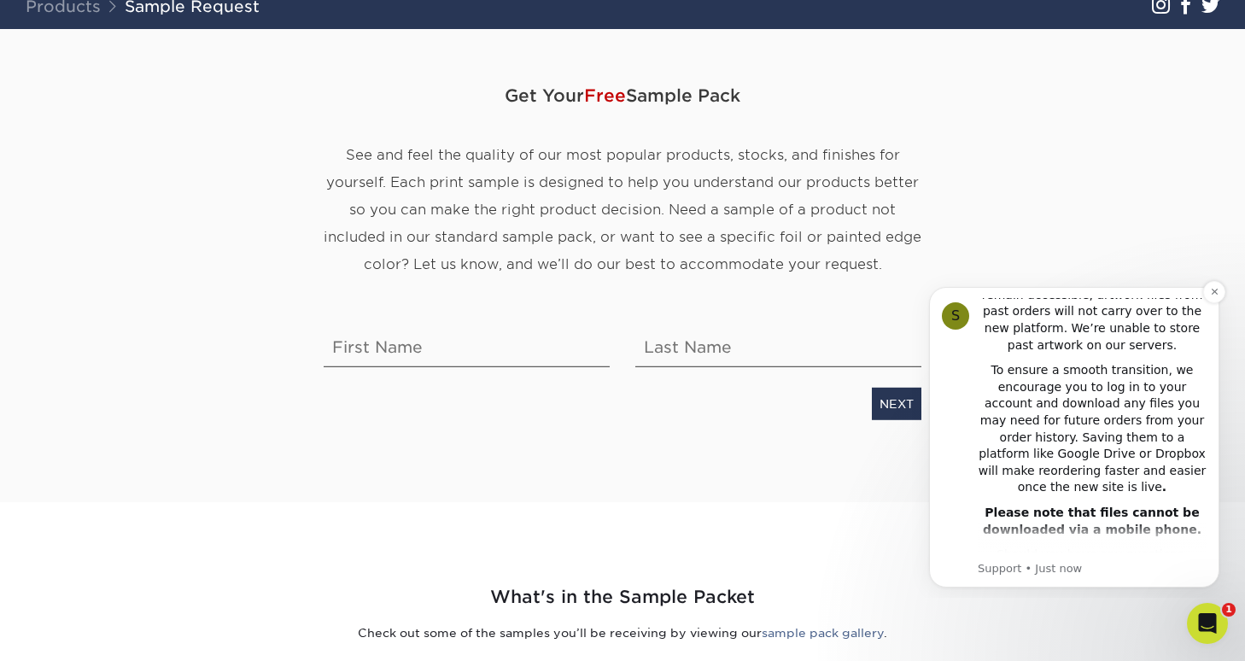
scroll to position [434, 0]
